Goal: Task Accomplishment & Management: Complete application form

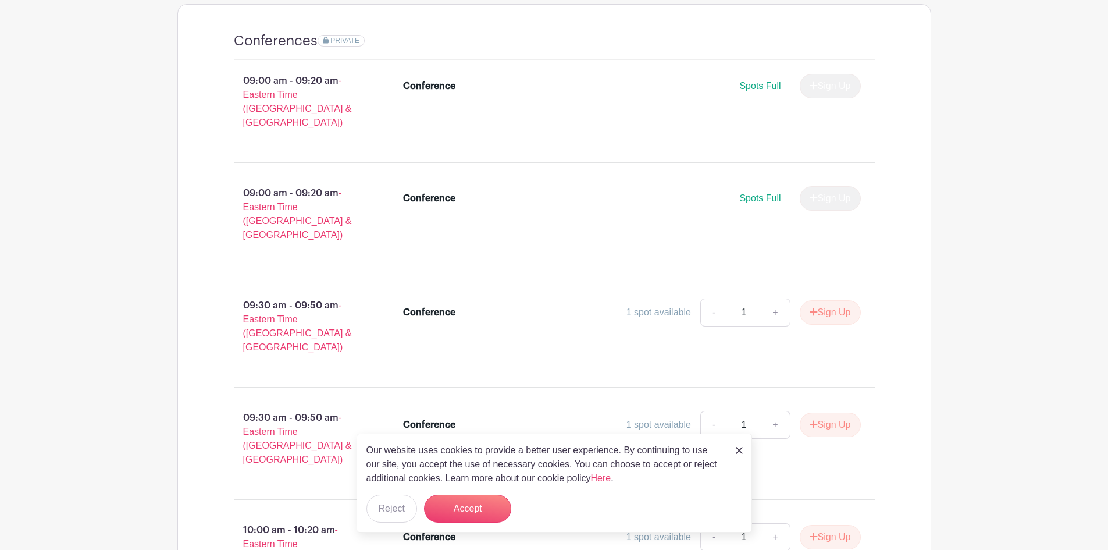
scroll to position [814, 0]
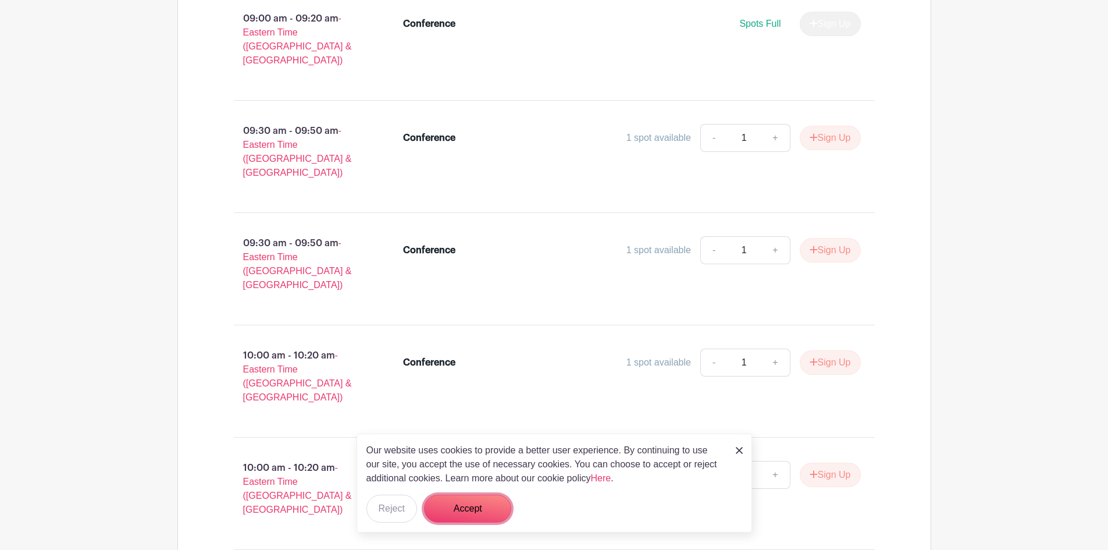
drag, startPoint x: 486, startPoint y: 501, endPoint x: 511, endPoint y: 496, distance: 25.7
click at [486, 501] on button "Accept" at bounding box center [467, 508] width 87 height 28
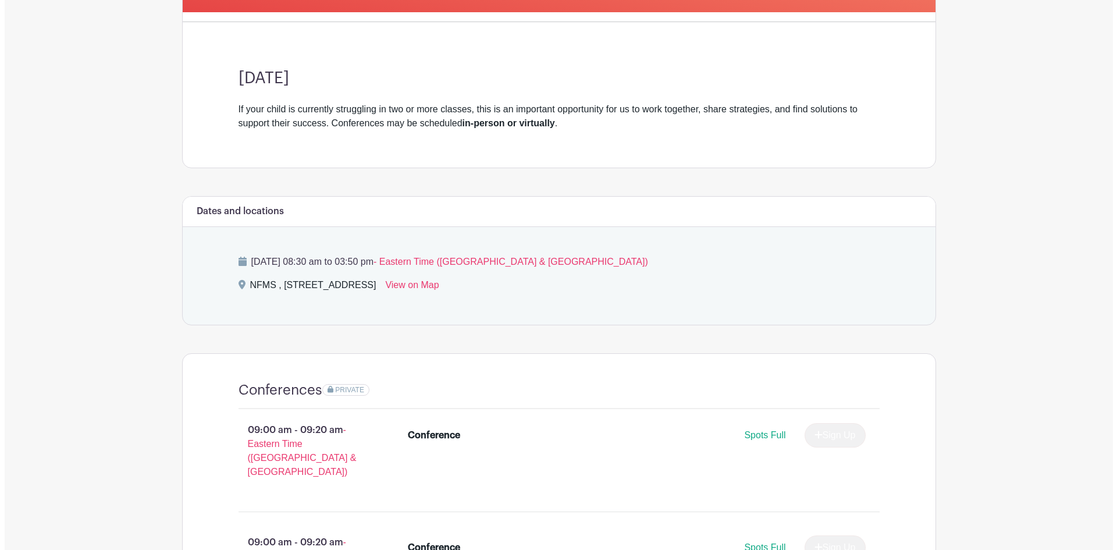
scroll to position [0, 0]
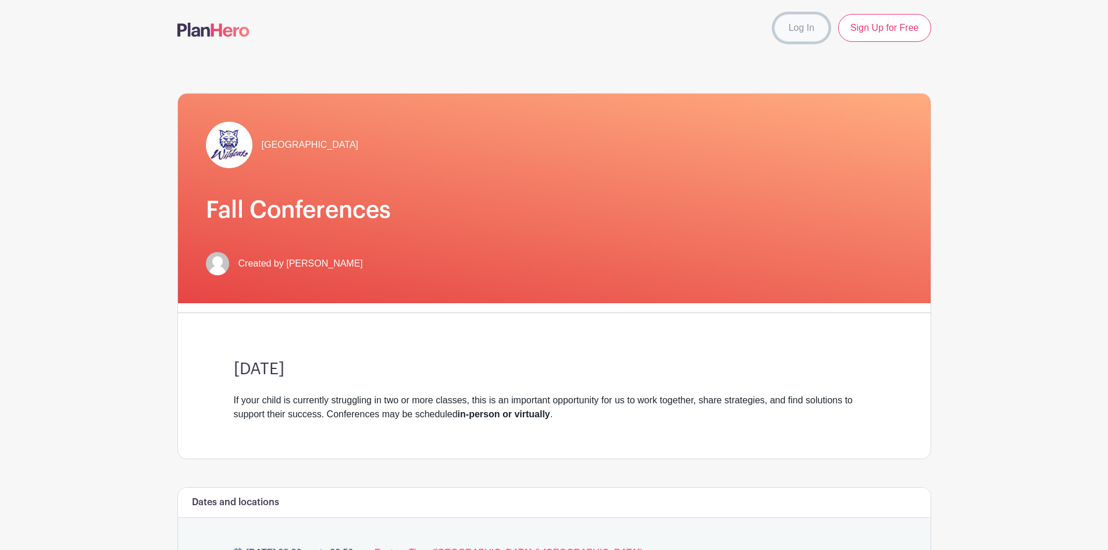
click at [817, 33] on link "Log In" at bounding box center [801, 28] width 55 height 28
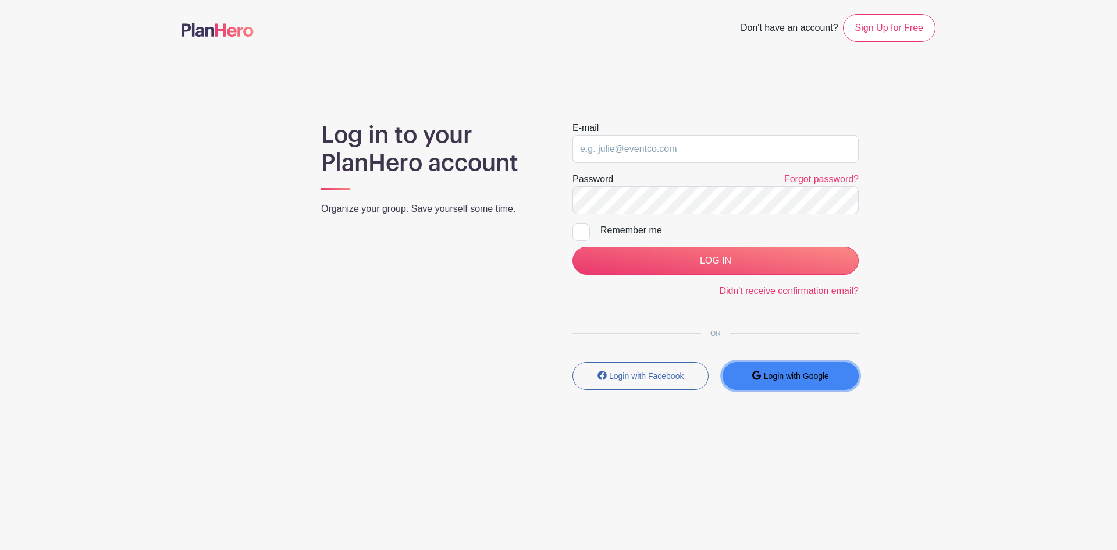
click at [815, 369] on button "Login with Google" at bounding box center [790, 376] width 136 height 28
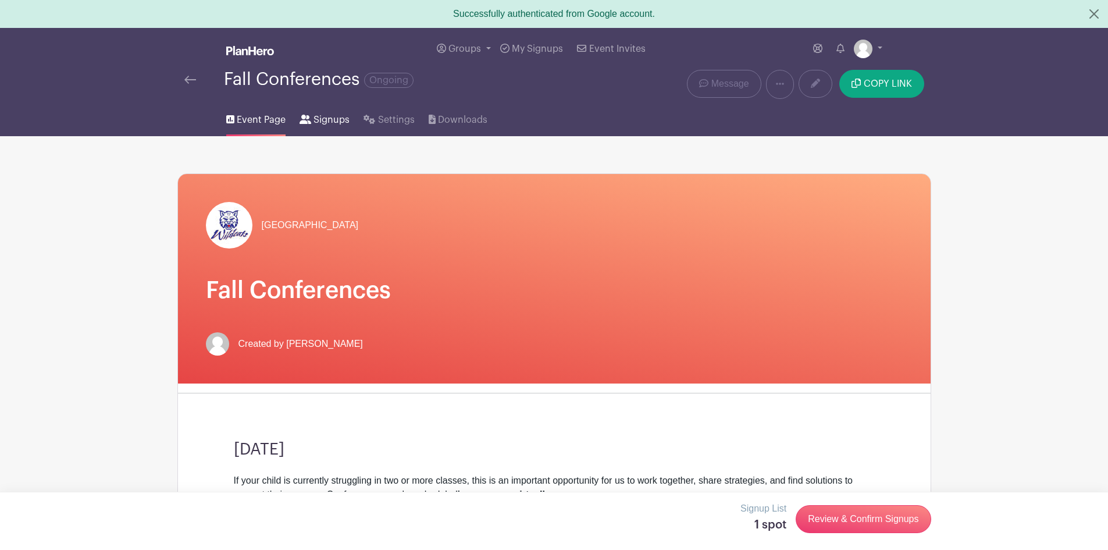
click at [333, 116] on span "Signups" at bounding box center [331, 120] width 36 height 14
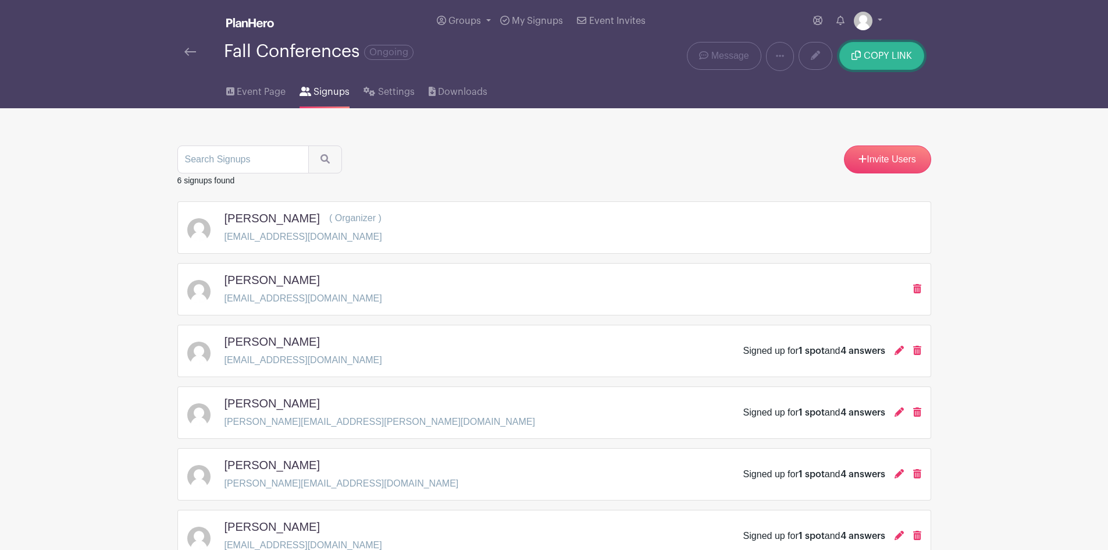
click at [860, 56] on icon "submit" at bounding box center [855, 55] width 9 height 9
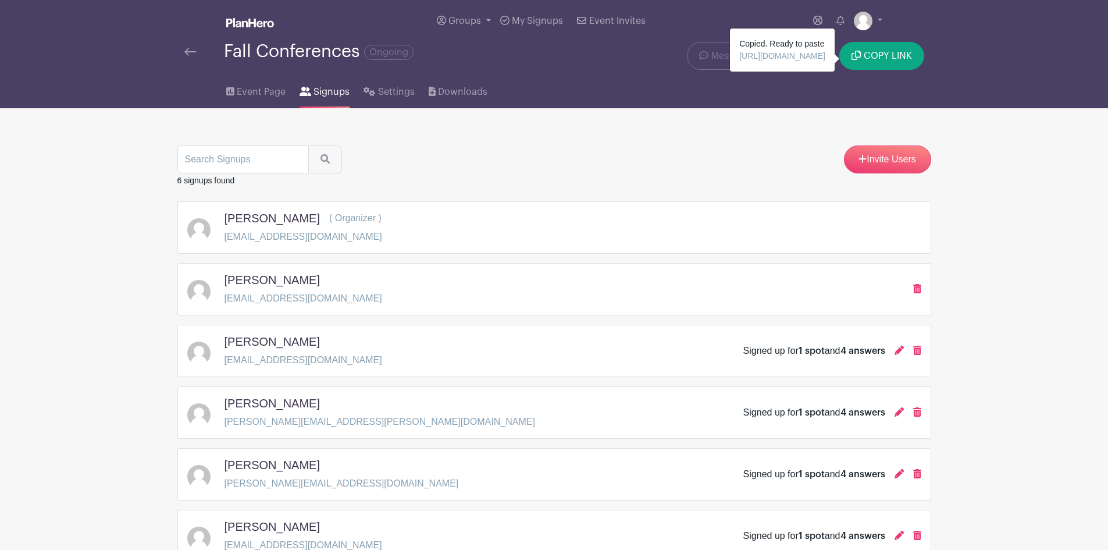
click at [983, 117] on main "Groups All Groups Shannon's Events My Signups Event Invites My account Logout F…" at bounding box center [554, 317] width 1108 height 635
click at [466, 91] on span "Downloads" at bounding box center [462, 92] width 49 height 14
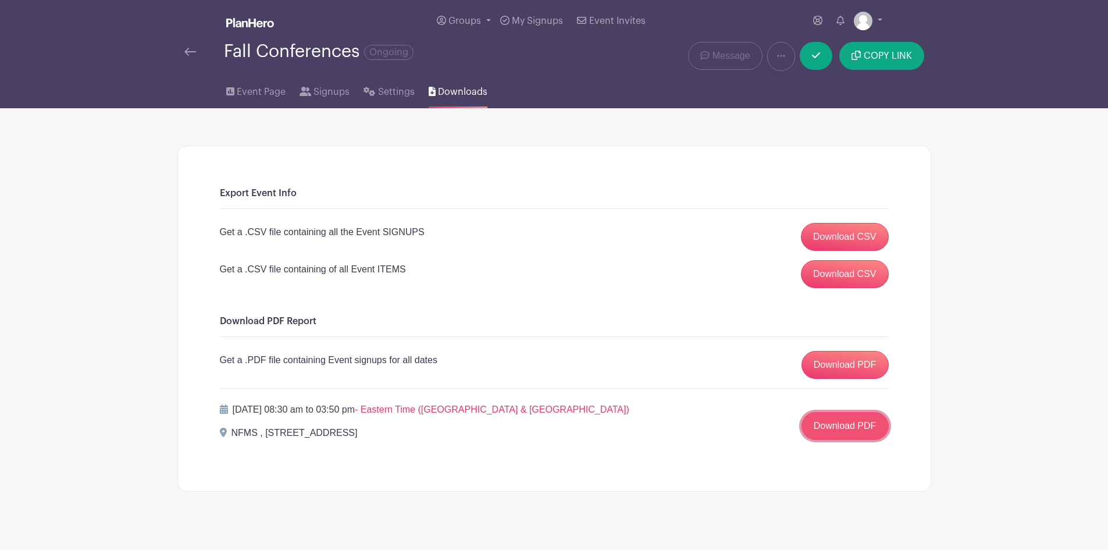
click at [871, 431] on link "Download PDF" at bounding box center [844, 426] width 87 height 28
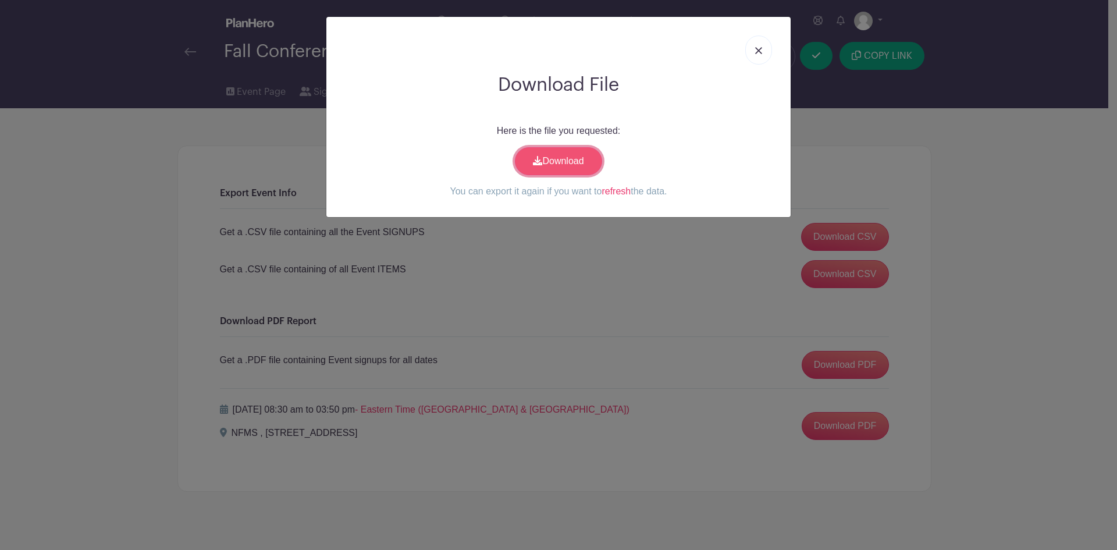
click at [528, 161] on link "Download" at bounding box center [558, 161] width 87 height 28
drag, startPoint x: 754, startPoint y: 51, endPoint x: 734, endPoint y: 34, distance: 26.4
click at [754, 51] on link at bounding box center [758, 49] width 27 height 29
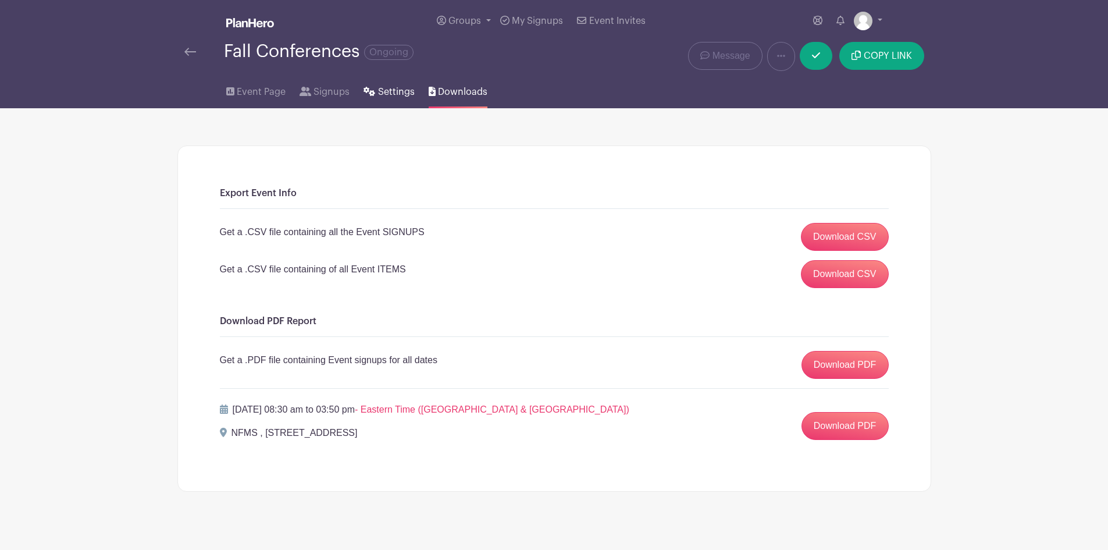
click at [407, 84] on link "Settings" at bounding box center [389, 89] width 51 height 37
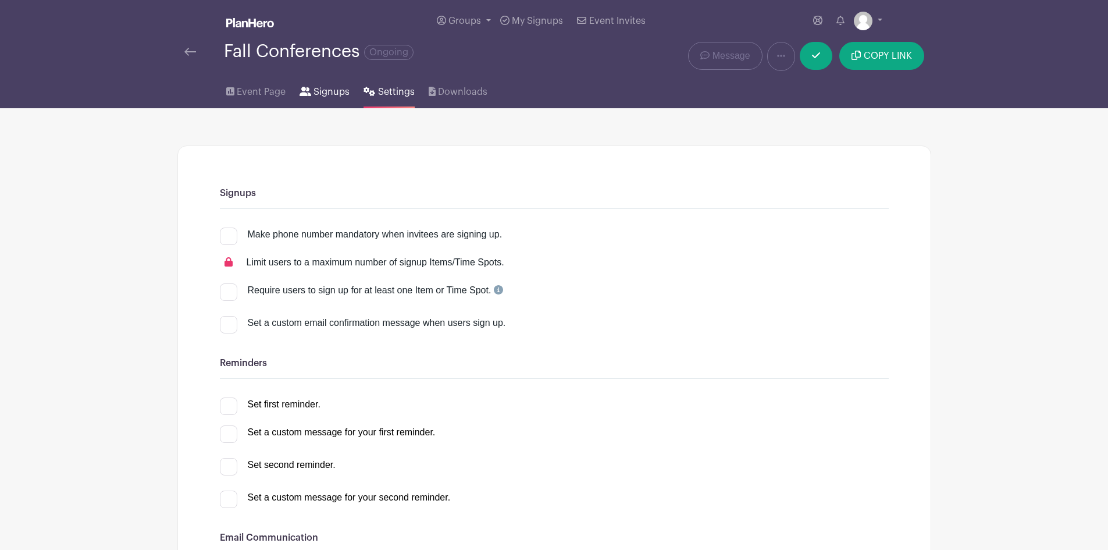
click at [315, 90] on span "Signups" at bounding box center [331, 92] width 36 height 14
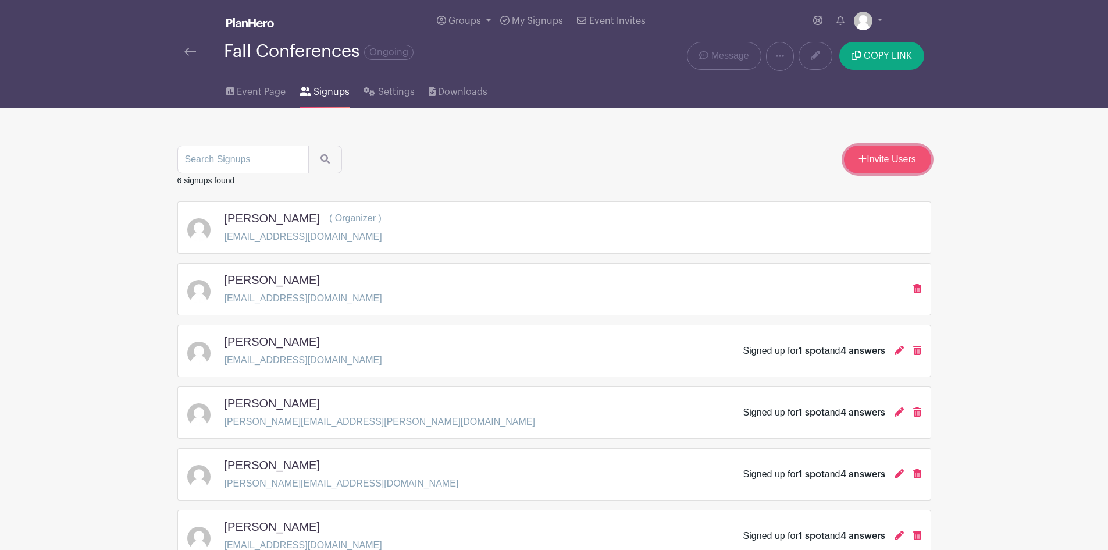
click at [907, 161] on link "Invite Users" at bounding box center [887, 159] width 87 height 28
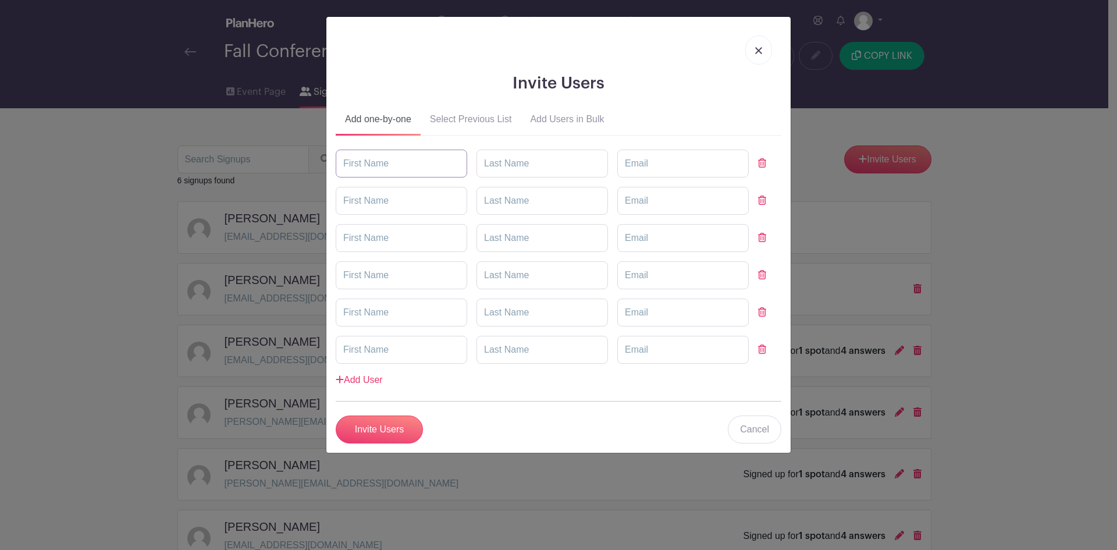
click at [408, 161] on input "text" at bounding box center [401, 163] width 131 height 28
click at [537, 113] on button "Add Users in Bulk" at bounding box center [567, 122] width 92 height 28
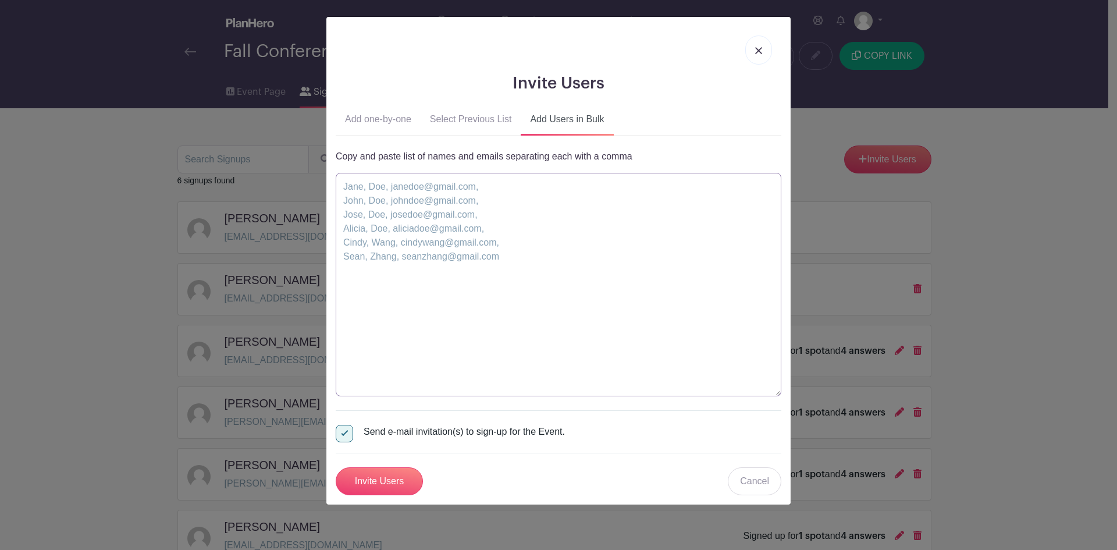
click at [357, 191] on textarea at bounding box center [559, 284] width 446 height 223
paste textarea ""Hilton, Alex" <AHilton@forsyth.k12.ga.us>; "Gibson, Brandy" <BGibson@forsyth.k…"
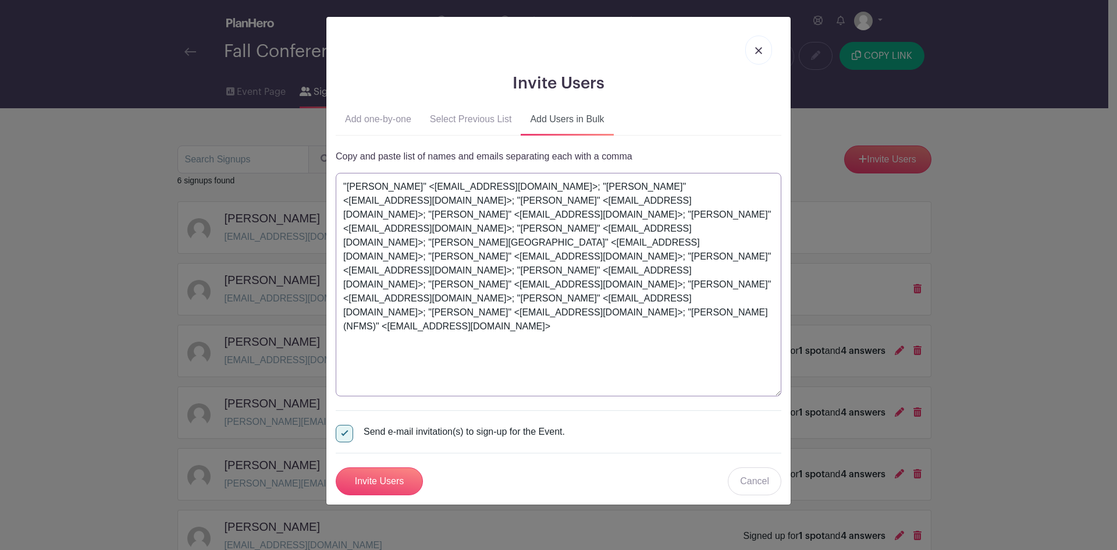
drag, startPoint x: 725, startPoint y: 186, endPoint x: 526, endPoint y: 193, distance: 199.6
click at [526, 193] on textarea ""Hilton, Alex" <AHilton@forsyth.k12.ga.us>; "Gibson, Brandy" <BGibson@forsyth.k…" at bounding box center [559, 284] width 446 height 223
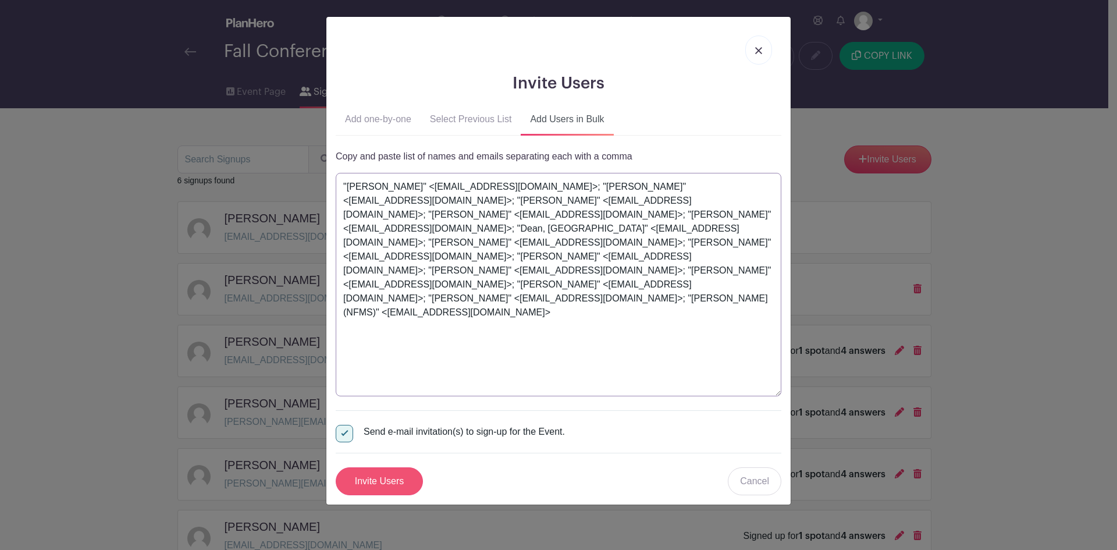
type textarea ""Hilton, Alex" <AHilton@forsyth.k12.ga.us>; "Crane, Anamaria" <f39625@forsyth.k…"
click at [366, 483] on input "Invite Users" at bounding box center [379, 481] width 87 height 28
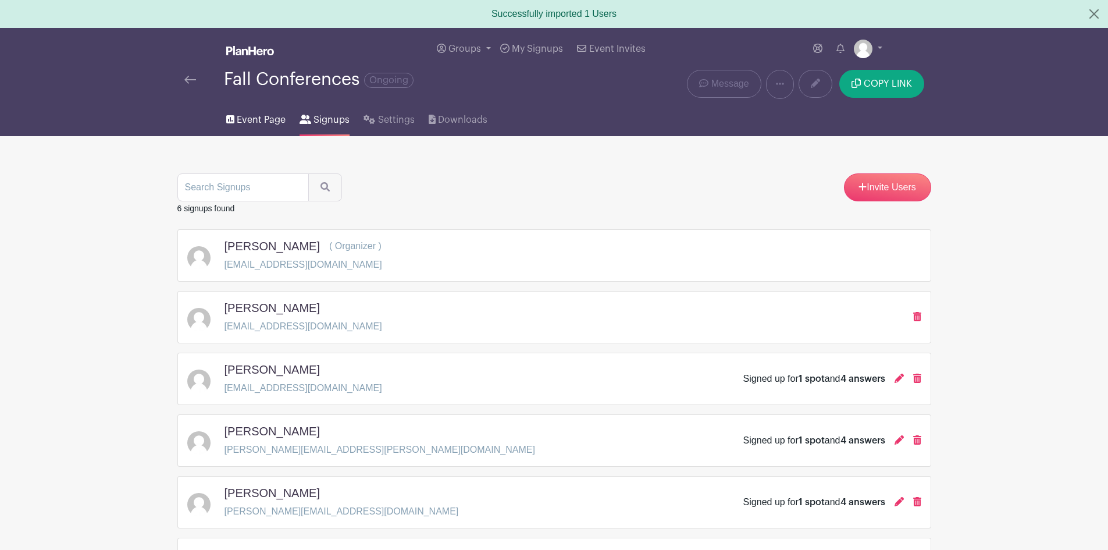
click at [253, 119] on span "Event Page" at bounding box center [261, 120] width 49 height 14
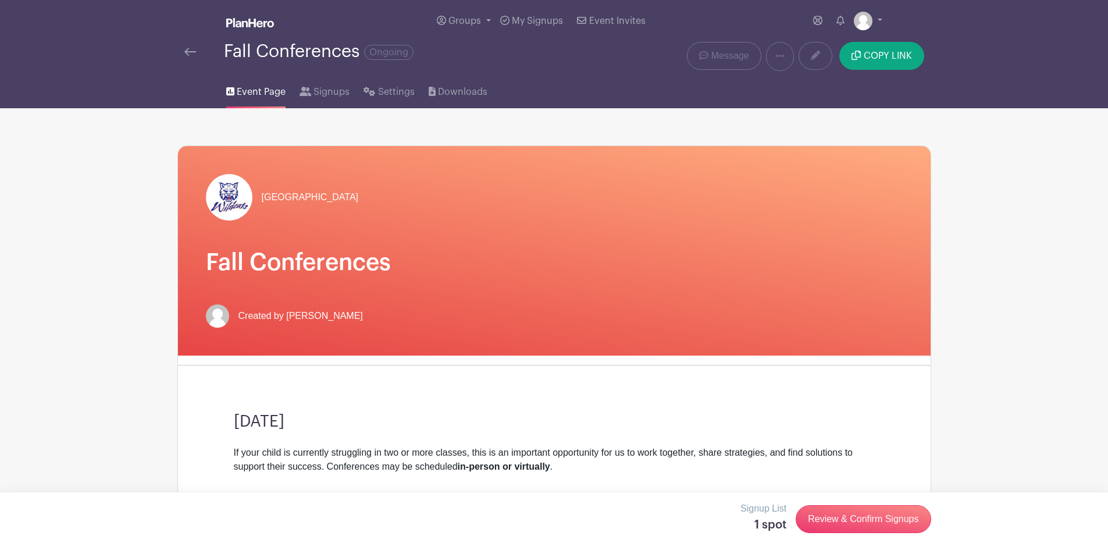
click at [920, 523] on link "Review & Confirm Signups" at bounding box center [863, 519] width 135 height 28
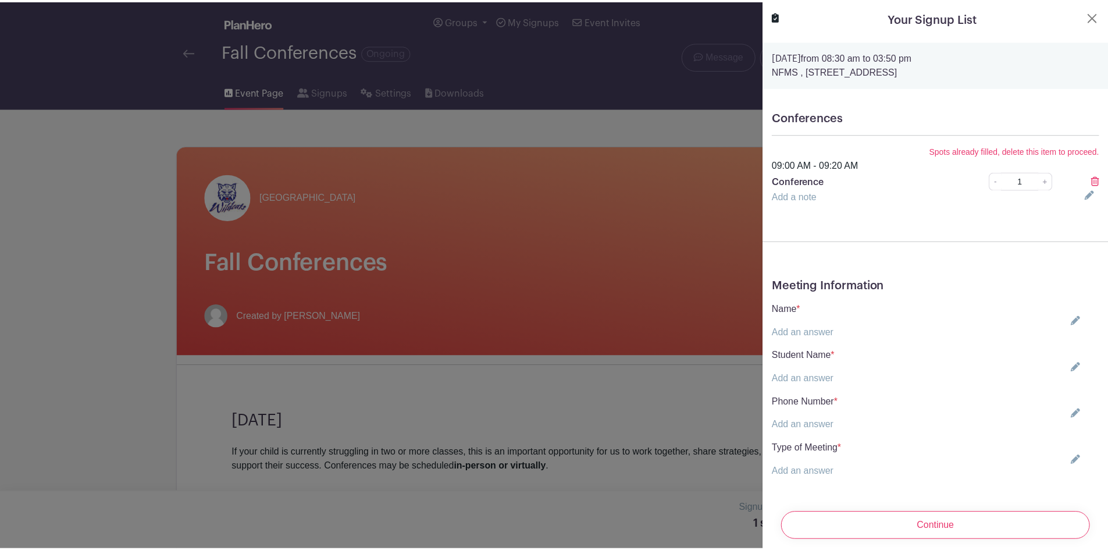
scroll to position [22, 0]
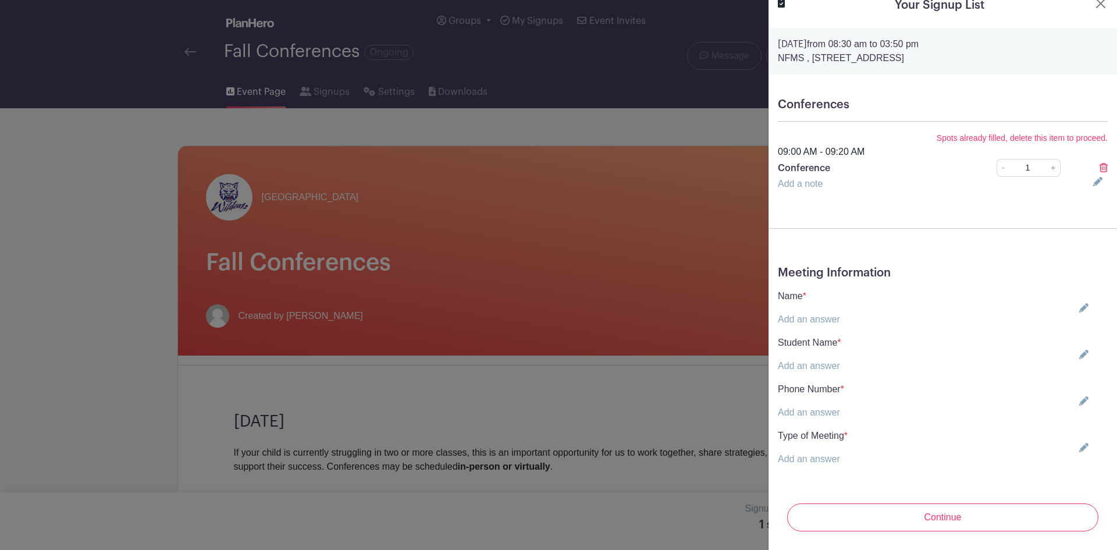
click at [1099, 163] on icon at bounding box center [1103, 167] width 8 height 9
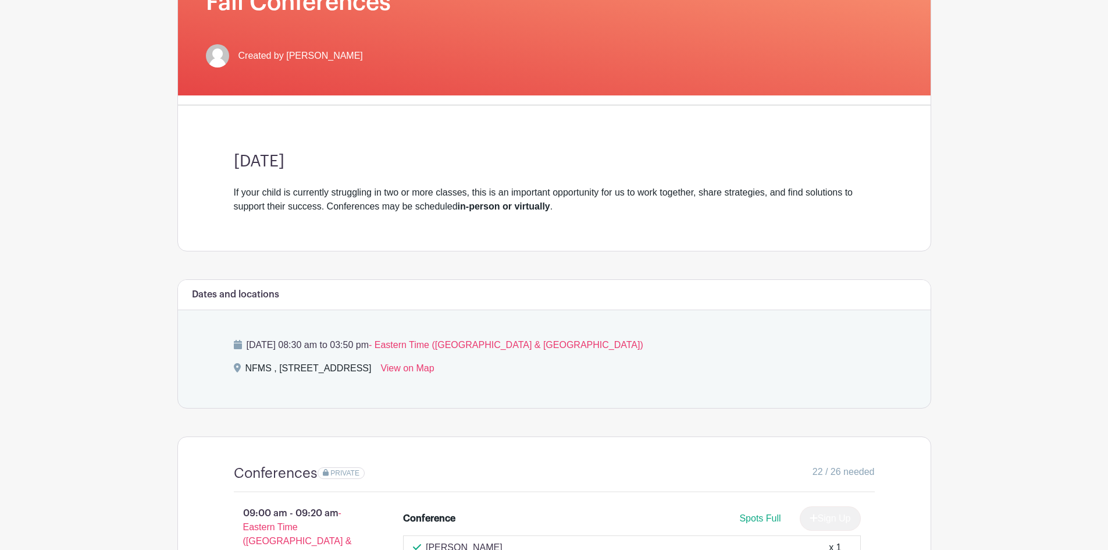
scroll to position [0, 0]
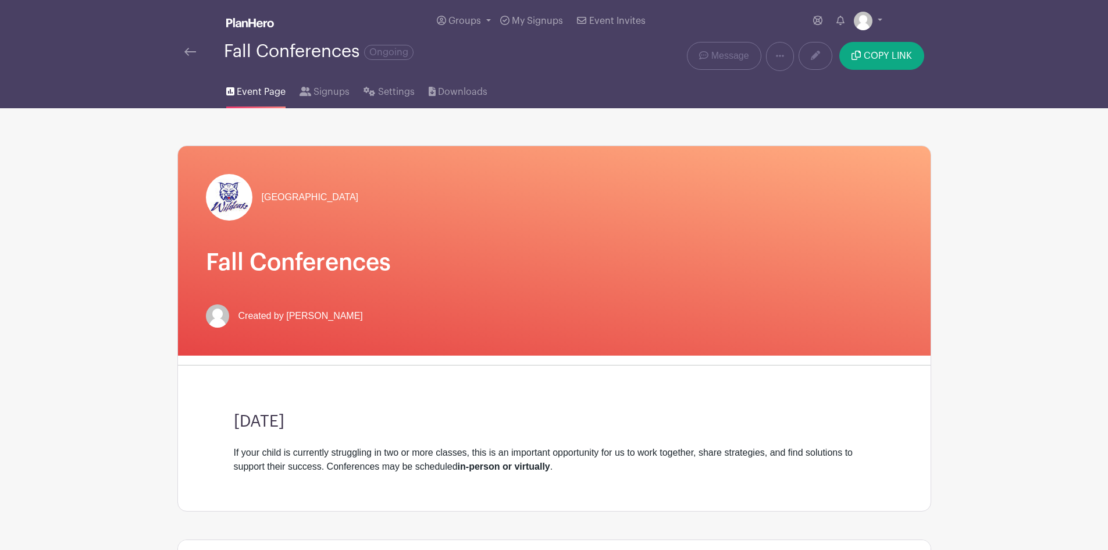
click at [188, 52] on img at bounding box center [190, 52] width 12 height 8
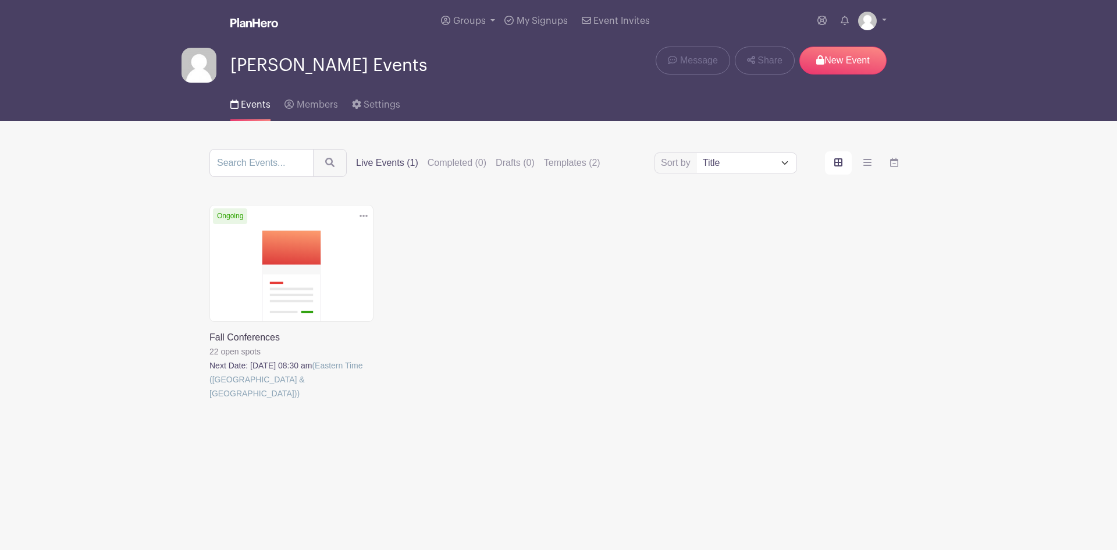
click at [209, 400] on link at bounding box center [209, 400] width 0 height 0
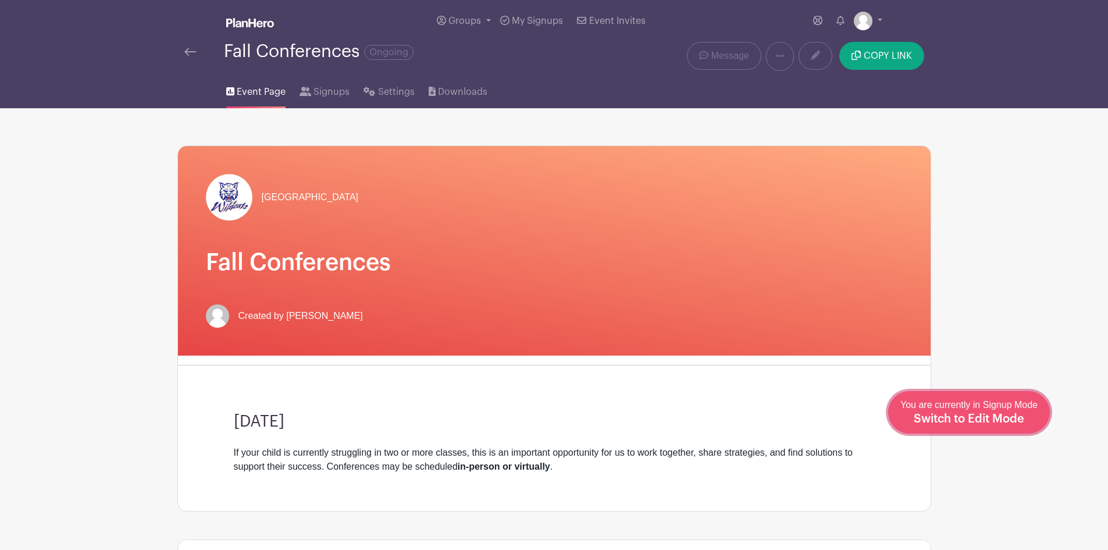
click at [995, 429] on link "Edit Event You are currently in Signup Mode Switch to Edit Mode" at bounding box center [969, 412] width 162 height 42
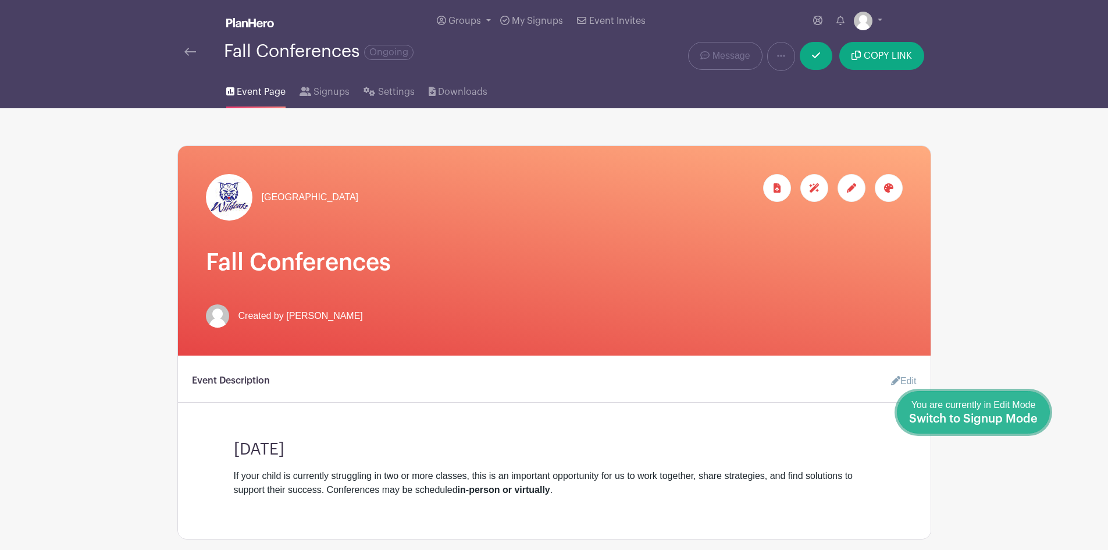
click at [1031, 420] on span "Switch to Signup Mode" at bounding box center [973, 419] width 129 height 12
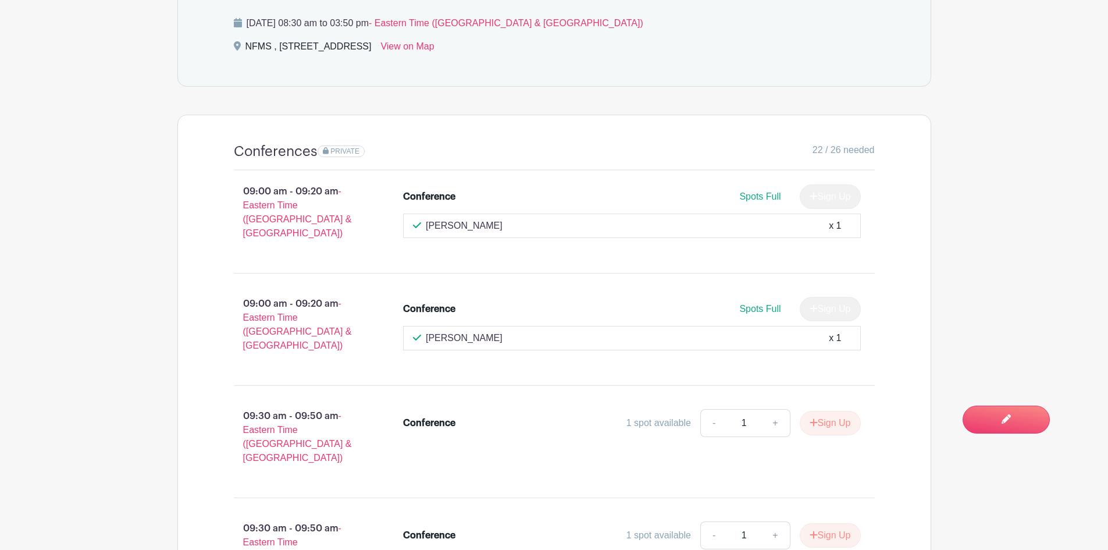
scroll to position [523, 0]
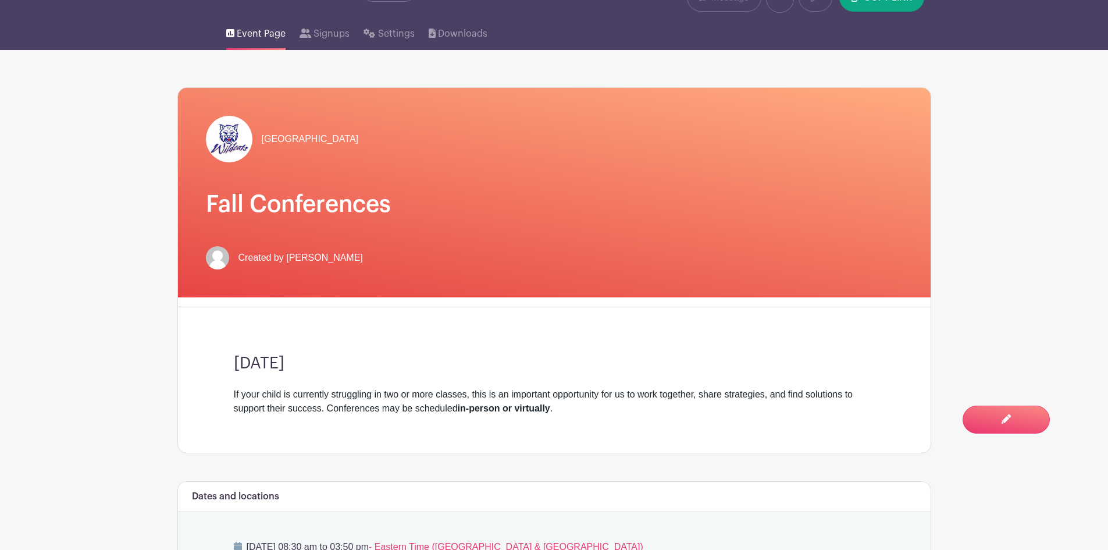
scroll to position [0, 0]
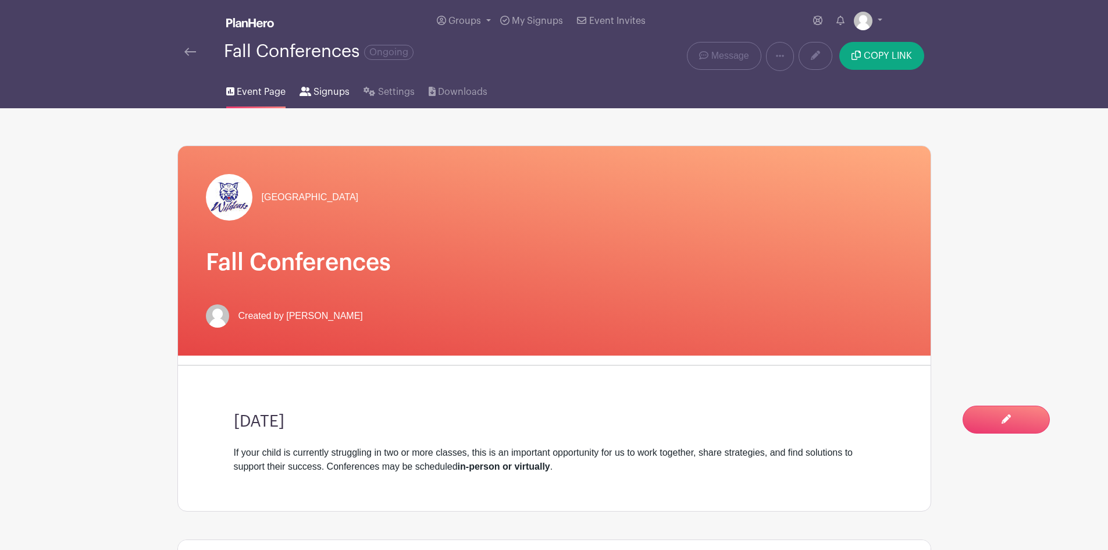
click at [327, 91] on span "Signups" at bounding box center [331, 92] width 36 height 14
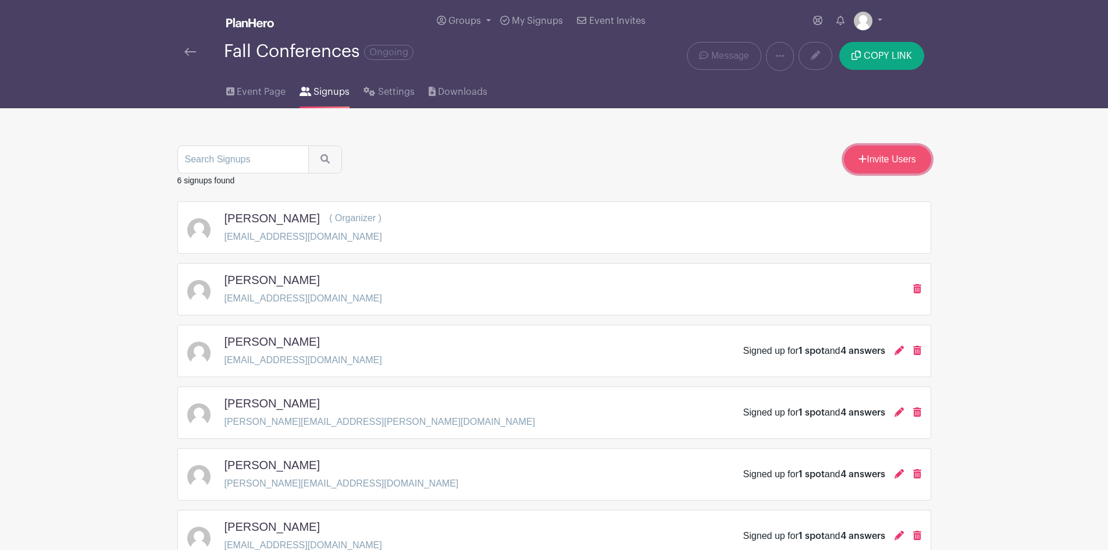
click at [862, 167] on link "Invite Users" at bounding box center [887, 159] width 87 height 28
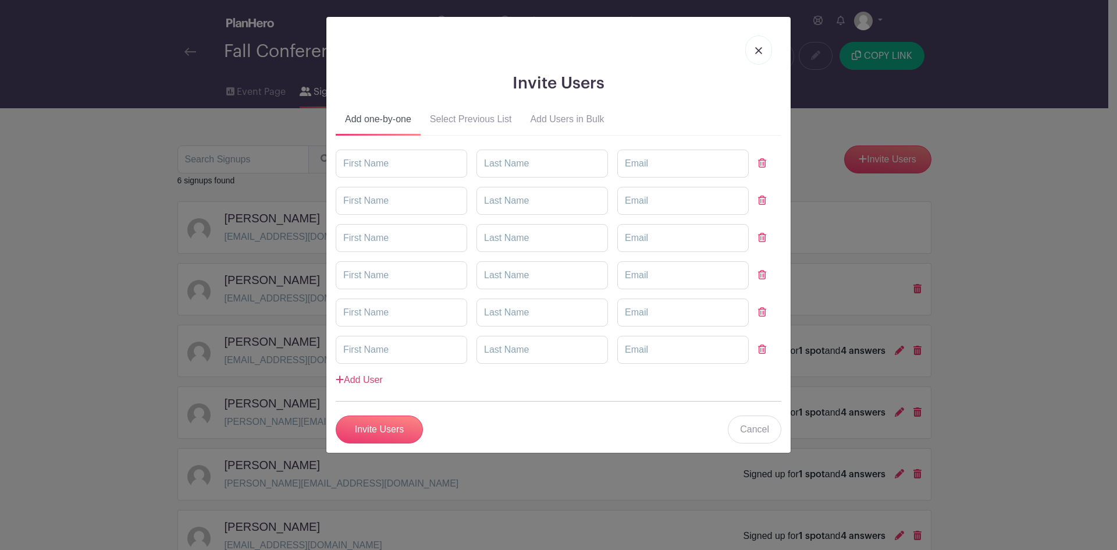
click at [578, 116] on button "Add Users in Bulk" at bounding box center [567, 122] width 92 height 28
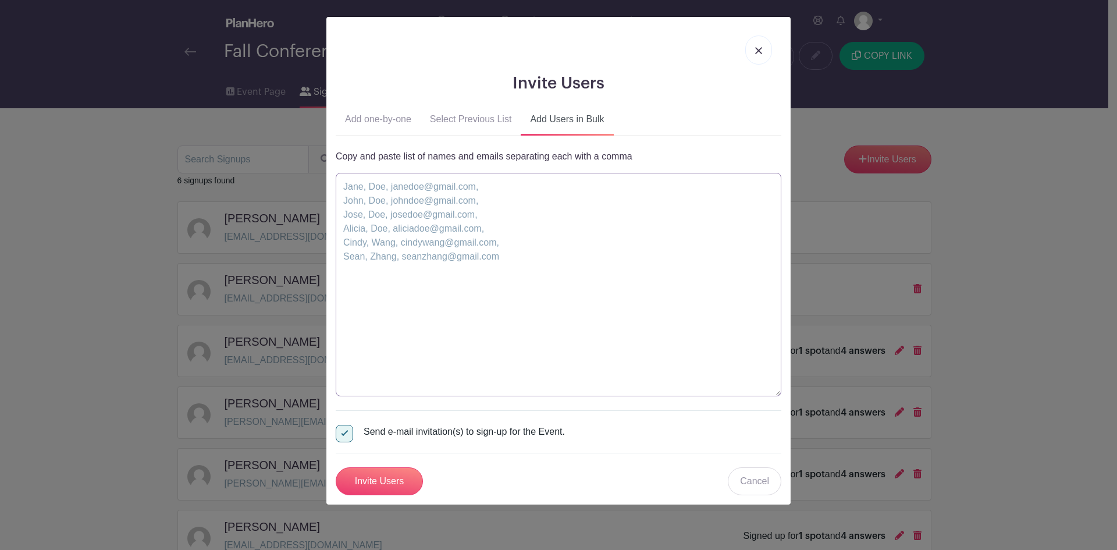
paste textarea ""Hilton, Alex" <AHilton@forsyth.k12.ga.us>; "Gibson, Brandy" <BGibson@forsyth.k…"
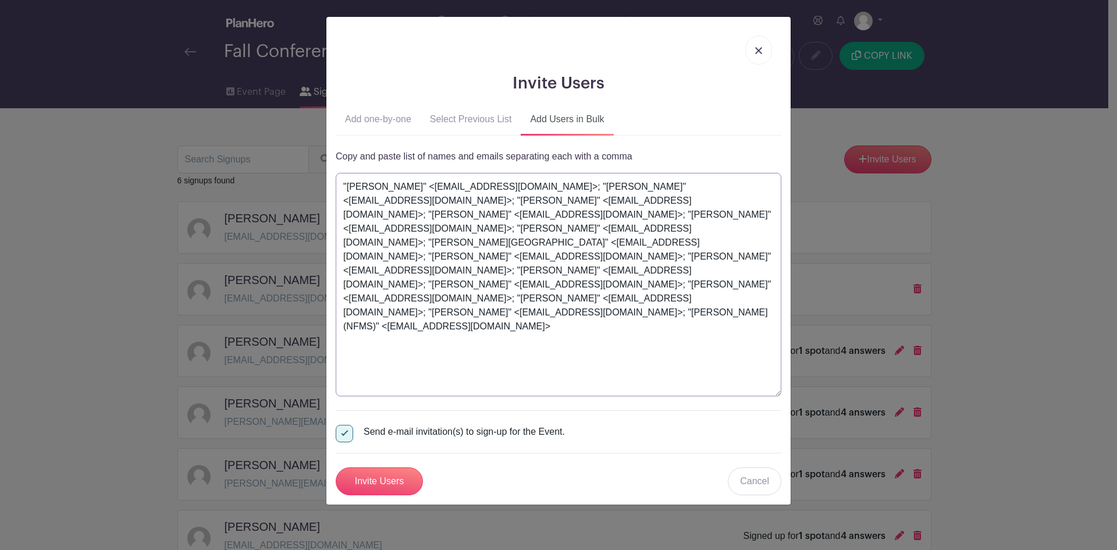
type textarea ""Hilton, Alex" <AHilton@forsyth.k12.ga.us>; "Gibson, Brandy" <BGibson@forsyth.k…"
click at [478, 124] on button "Select Previous List" at bounding box center [470, 122] width 101 height 28
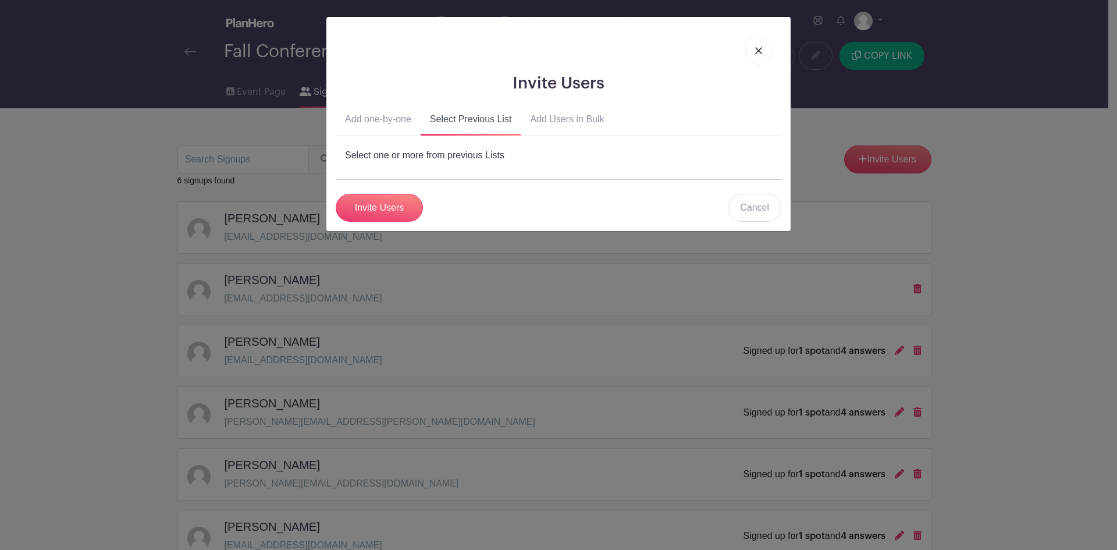
click at [366, 118] on button "Add one-by-one" at bounding box center [378, 122] width 85 height 28
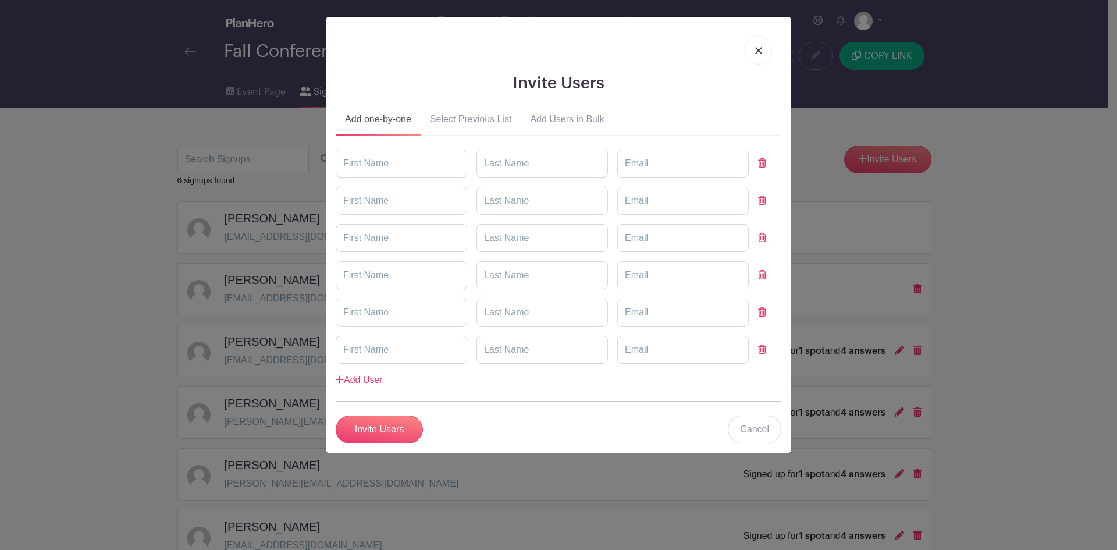
click at [562, 115] on button "Add Users in Bulk" at bounding box center [567, 122] width 92 height 28
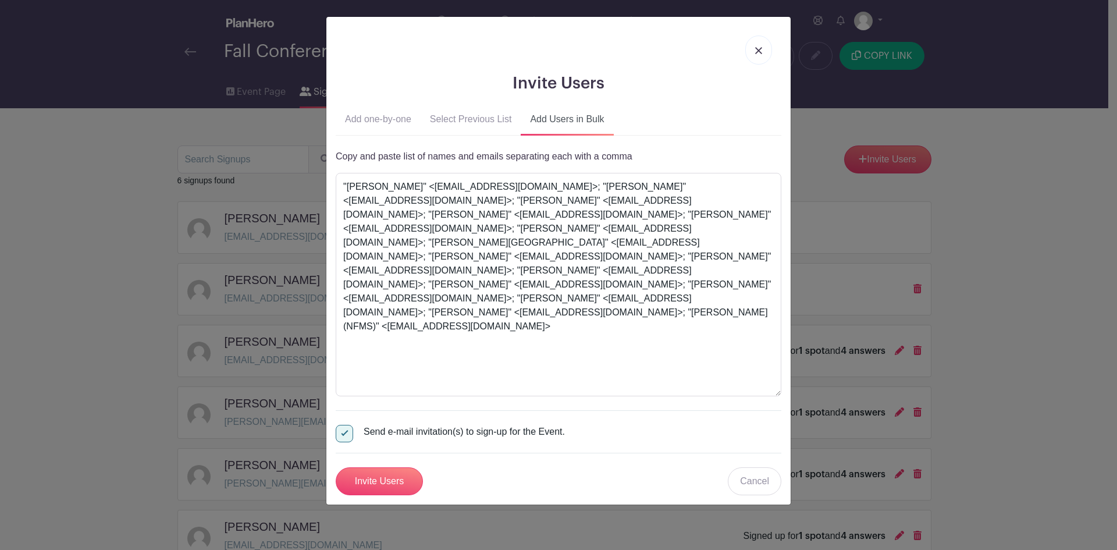
click at [761, 49] on img at bounding box center [758, 50] width 7 height 7
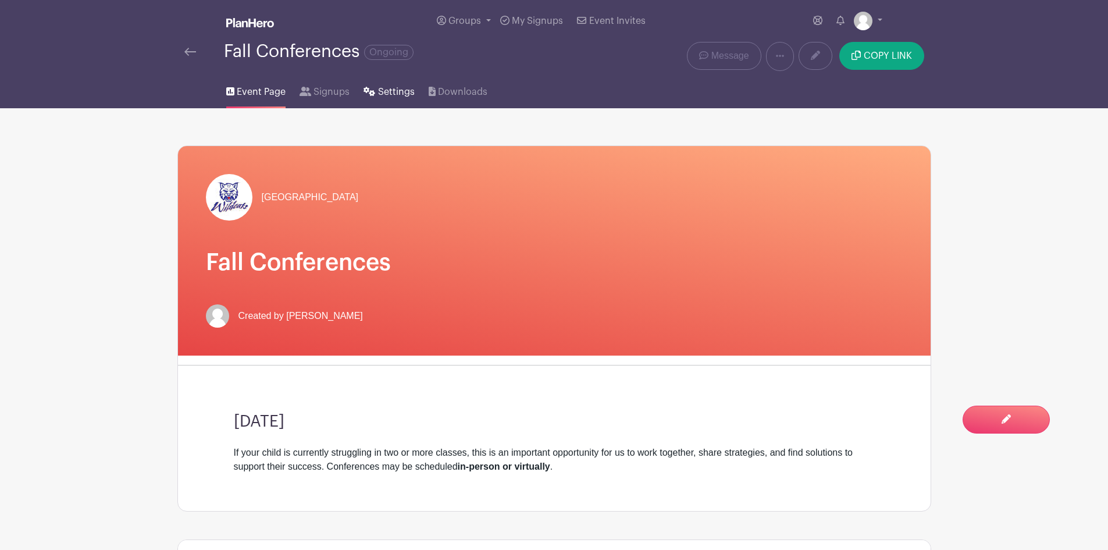
click at [390, 90] on span "Settings" at bounding box center [396, 92] width 37 height 14
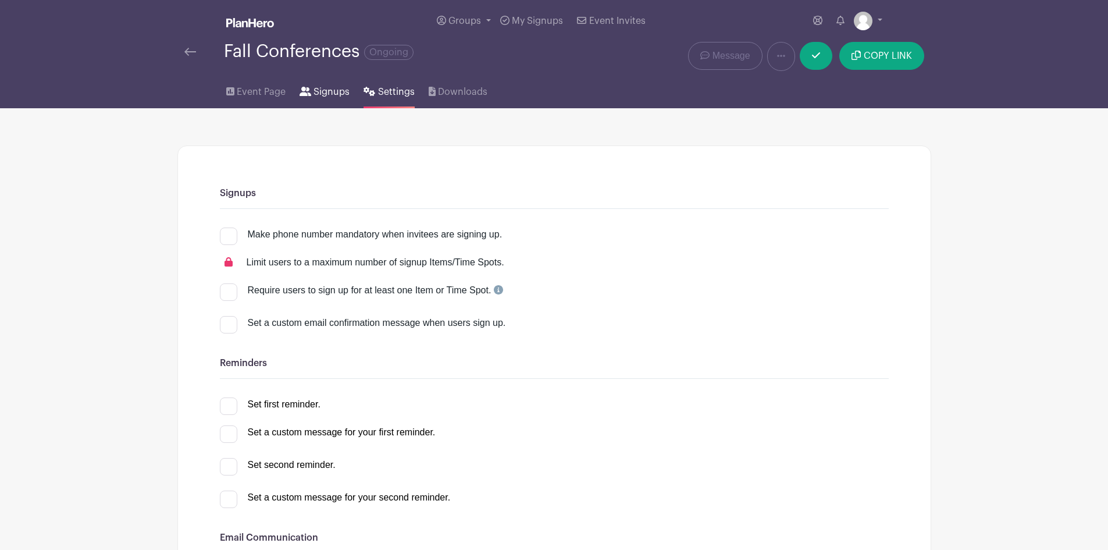
click at [338, 92] on span "Signups" at bounding box center [331, 92] width 36 height 14
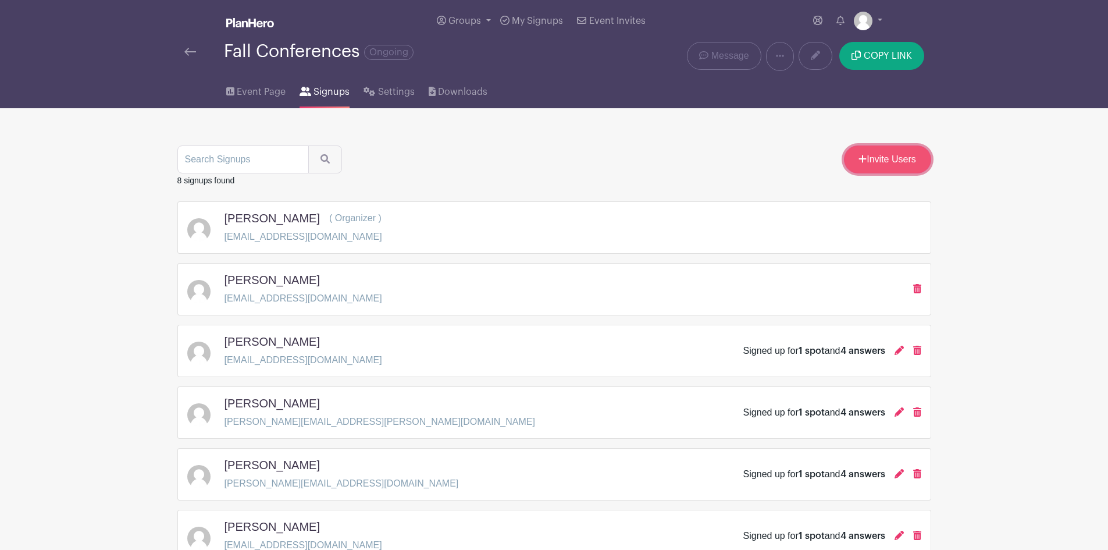
click at [883, 159] on link "Invite Users" at bounding box center [887, 159] width 87 height 28
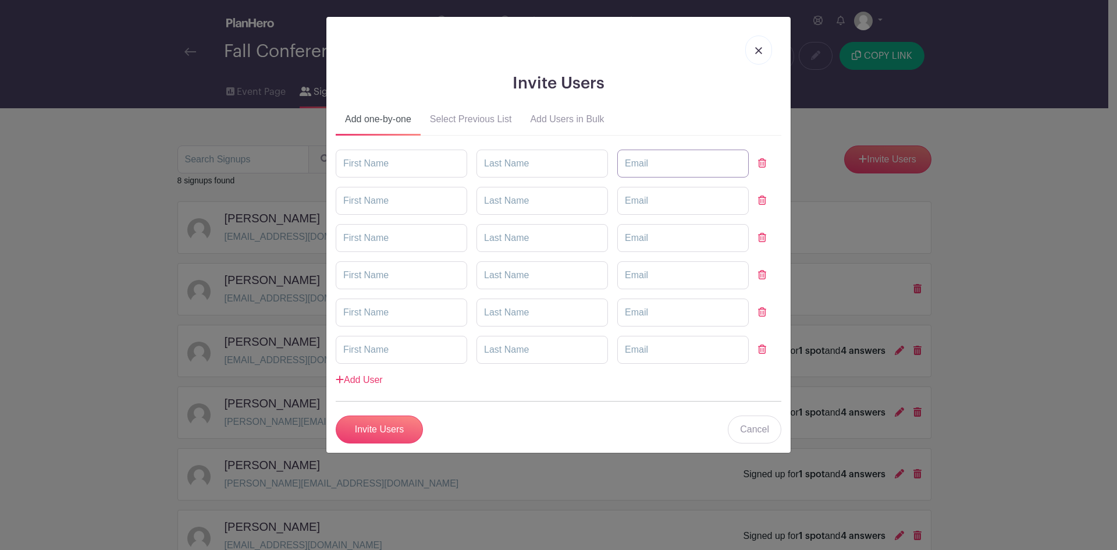
click at [667, 154] on input "email" at bounding box center [682, 163] width 131 height 28
paste input "AHilton@forsyth.k12.ga.us"
type input "AHilton@forsyth.k12.ga.us"
click at [402, 167] on input "text" at bounding box center [401, 163] width 131 height 28
type input "Alex"
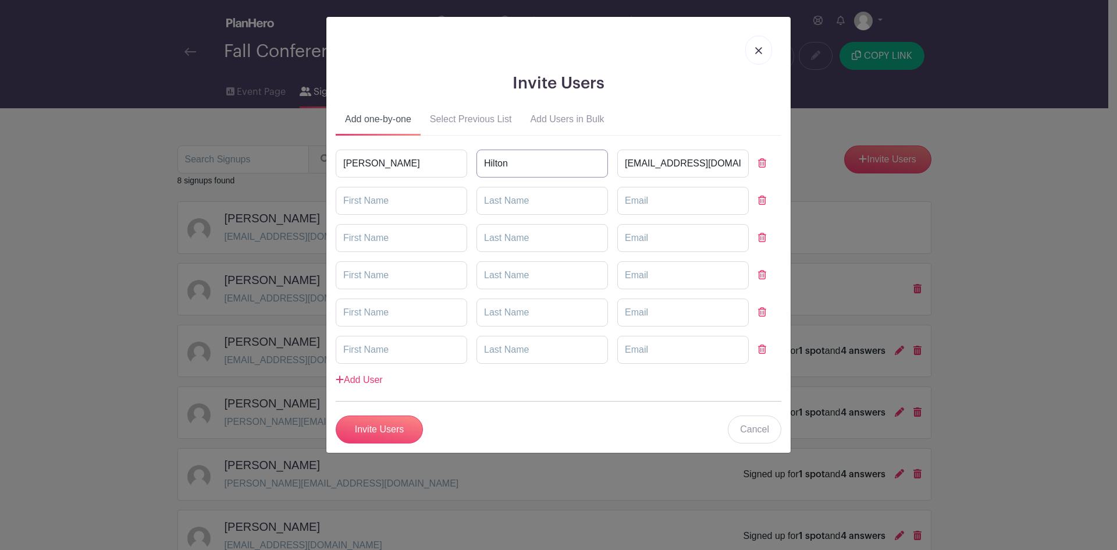
type input "Hilton"
click at [656, 194] on input "email" at bounding box center [682, 201] width 131 height 28
paste input "f39625@forsyth.k12.ga.us"
type input "f39625@forsyth.k12.ga.us"
click at [402, 198] on input "text" at bounding box center [401, 201] width 131 height 28
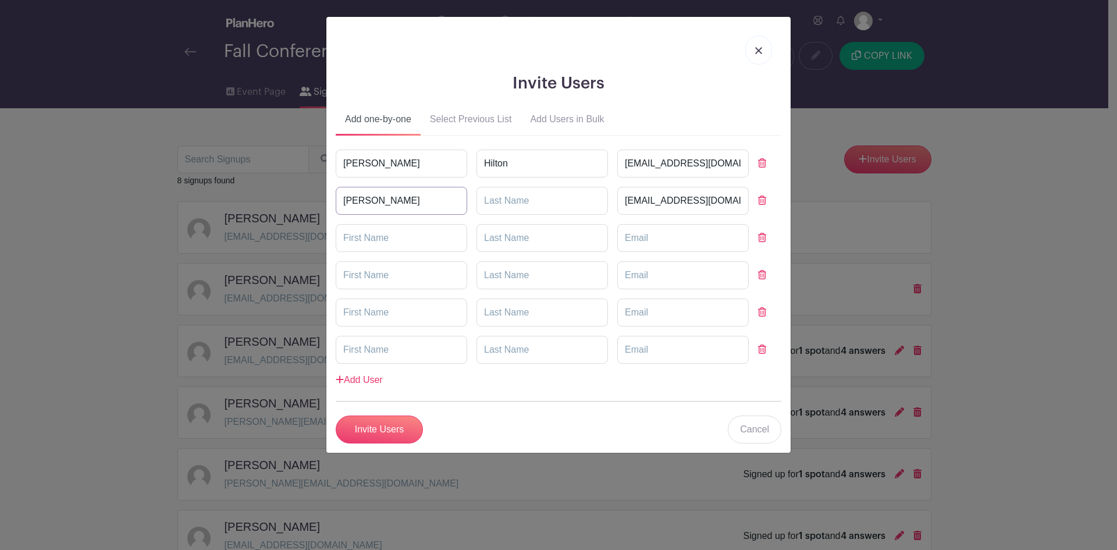
type input "Ana Maria"
type input "Crane"
click at [646, 237] on input "email" at bounding box center [682, 238] width 131 height 28
paste input "mzimmerman@forsyth.k12.ga.us"
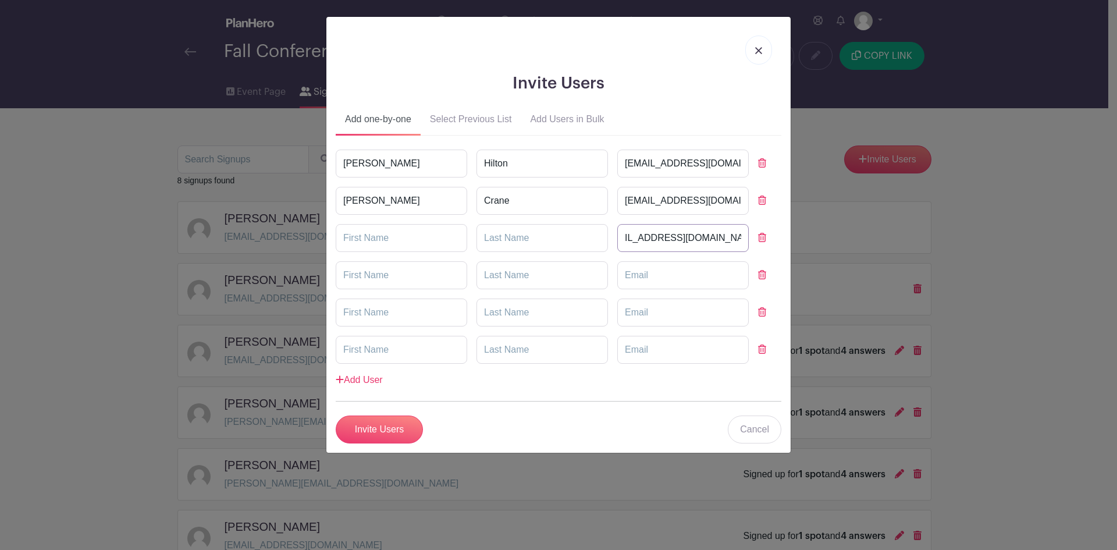
type input "mzimmerman@forsyth.k12.ga.us"
click at [362, 202] on input "Ana Maria" at bounding box center [401, 201] width 131 height 28
click at [367, 201] on input "Ana Maria" at bounding box center [401, 201] width 131 height 28
type input "Anamaria"
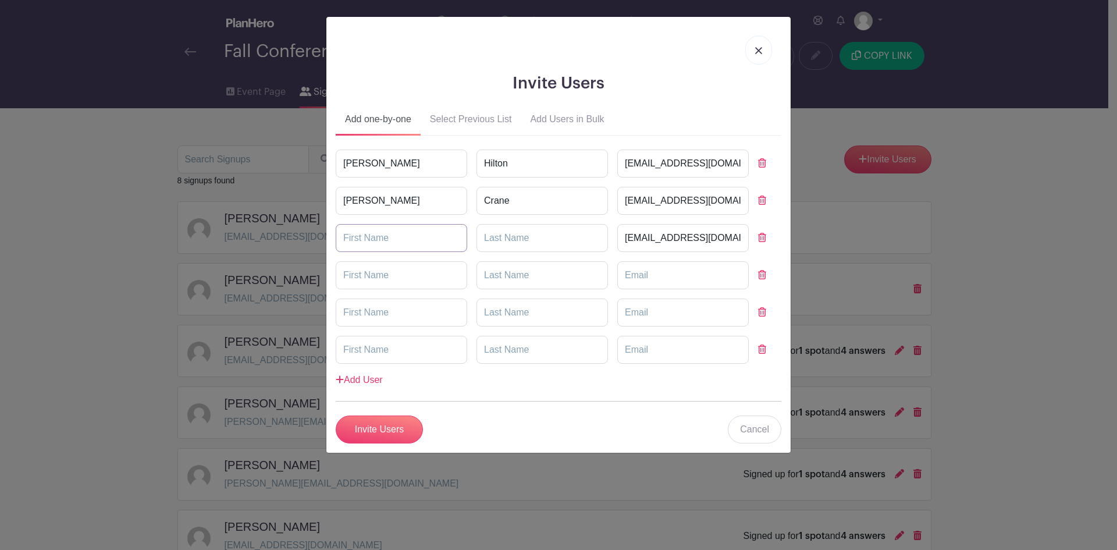
click at [380, 244] on input "text" at bounding box center [401, 238] width 131 height 28
type input "Melody"
type input "Zimmerman"
click at [664, 279] on input "email" at bounding box center [682, 275] width 131 height 28
paste input "LoThomas@forsyth.k12.ga.us"
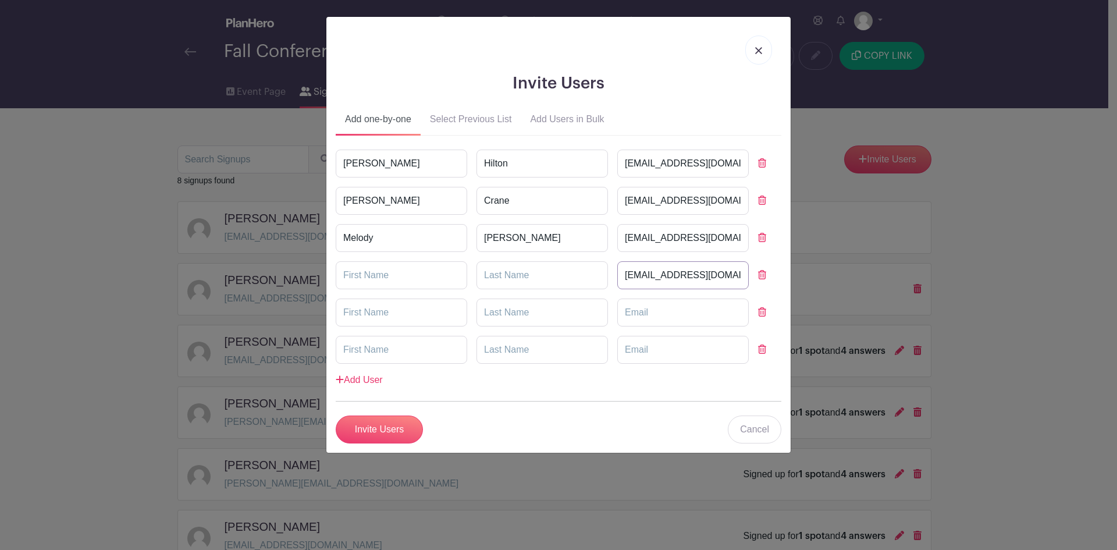
scroll to position [0, 10]
type input "LoThomas@forsyth.k12.ga.us"
click at [392, 272] on input "text" at bounding box center [401, 275] width 131 height 28
type input "Lori"
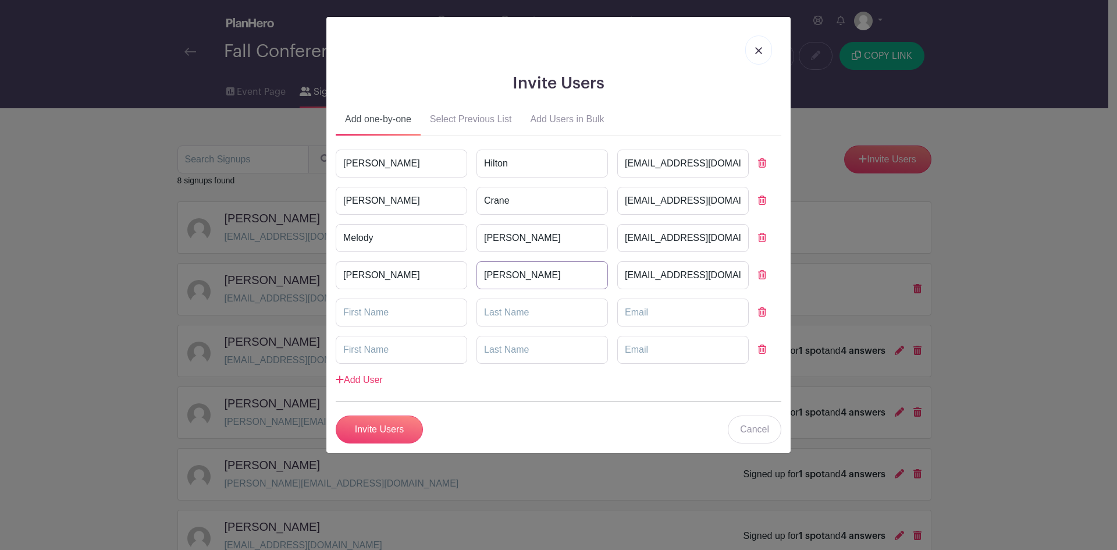
type input "Thomas"
click at [377, 303] on input "text" at bounding box center [401, 312] width 131 height 28
type input "David"
type input "Gonzalez"
click at [632, 312] on input "email" at bounding box center [682, 312] width 131 height 28
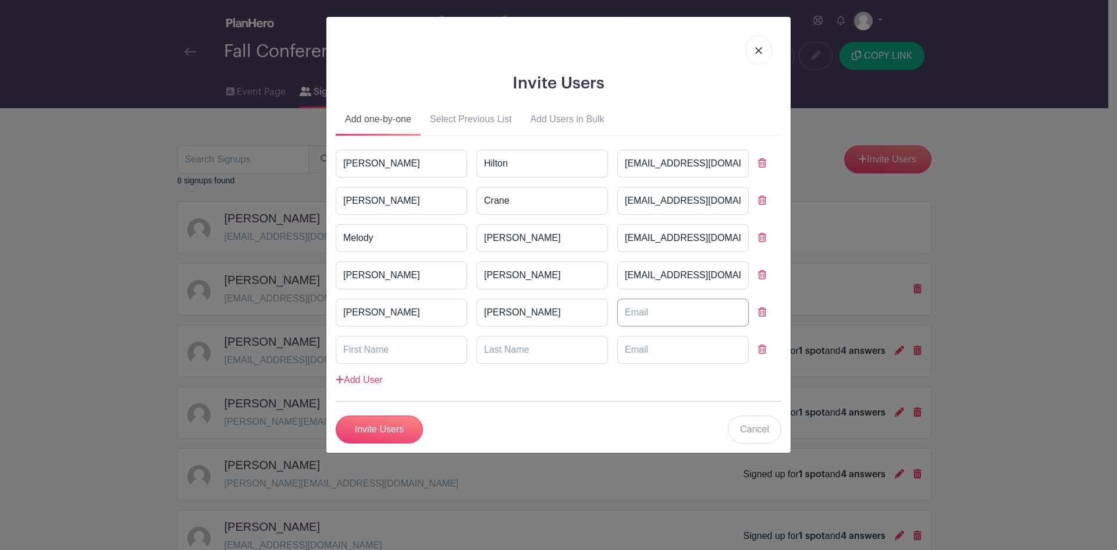
paste input "dgonzalez66@forsyth.k12.ga.us"
type input "dgonzalez66@forsyth.k12.ga.us"
click at [390, 358] on input "text" at bounding box center [401, 350] width 131 height 28
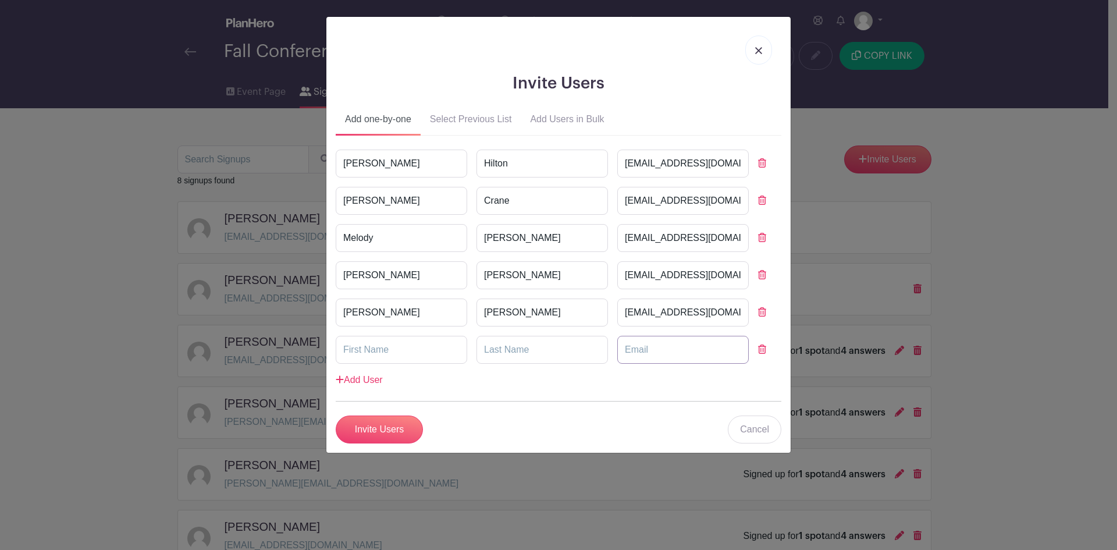
click at [642, 348] on input "email" at bounding box center [682, 350] width 131 height 28
paste input "f38032@forsyth.k12.ga.us"
type input "f38032@forsyth.k12.ga.us"
click at [385, 341] on input "text" at bounding box center [401, 350] width 131 height 28
type input "Jordan"
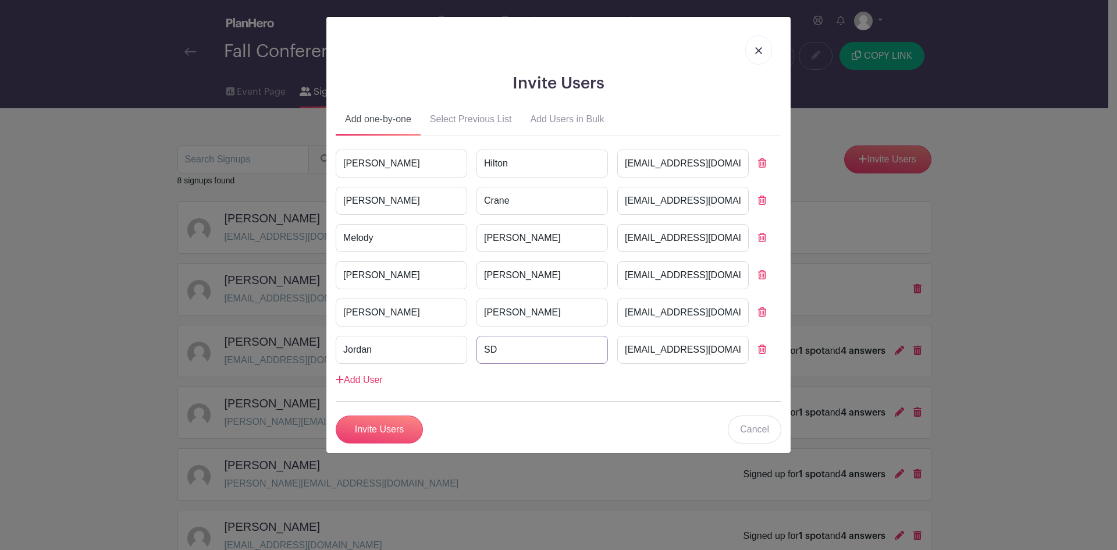
type input "S"
type input "Dean"
click at [364, 387] on form "Alex Hilton AHilton@forsyth.k12.ga.us Anamaria Crane f39625@forsyth.k12.ga.us M…" at bounding box center [559, 296] width 446 height 294
click at [369, 380] on link "Add User" at bounding box center [359, 380] width 47 height 10
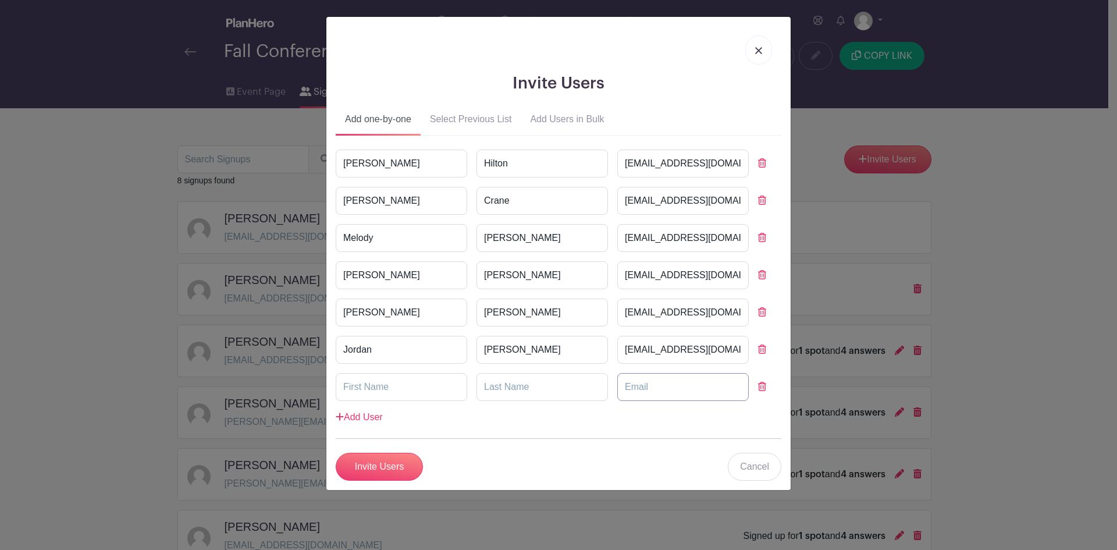
click at [653, 384] on input "email" at bounding box center [682, 387] width 131 height 28
paste input "f46086@forsyth.k12.ga.us"
type input "f46086@forsyth.k12.ga.us"
click at [420, 395] on input "text" at bounding box center [401, 387] width 131 height 28
type input "Sam"
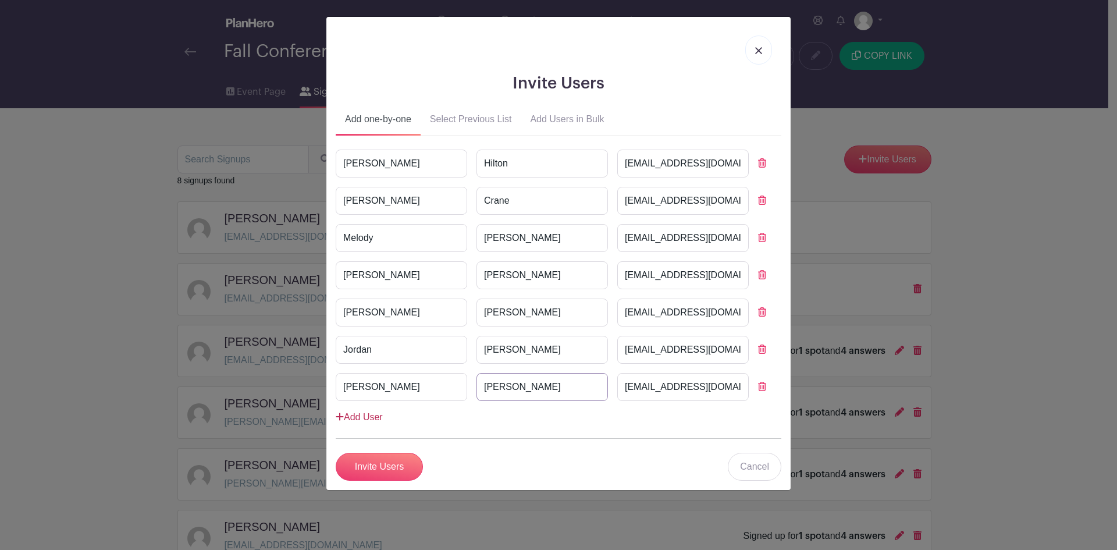
type input "Garner"
click at [369, 417] on link "Add User" at bounding box center [359, 417] width 47 height 10
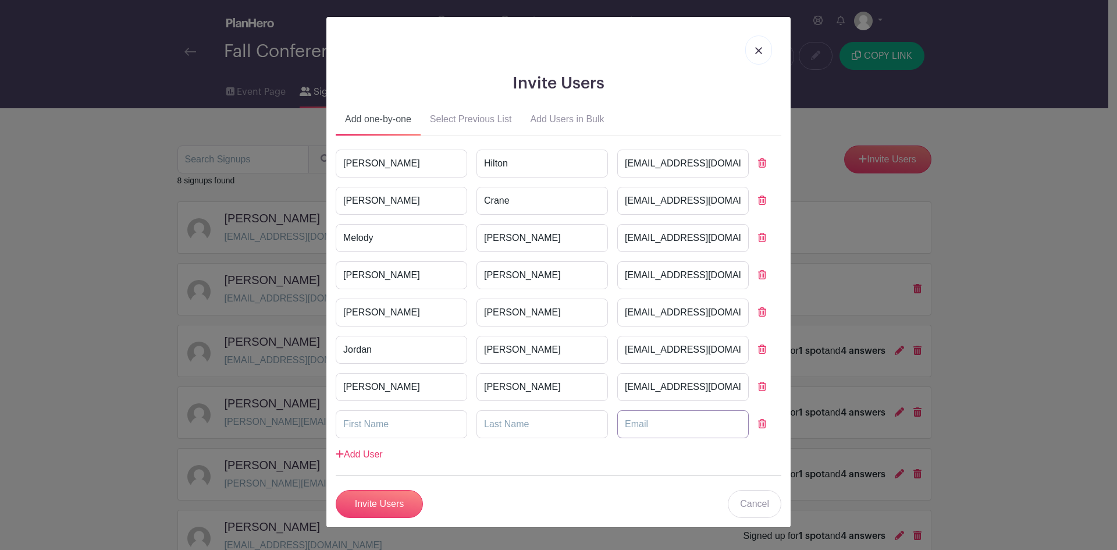
click at [628, 418] on input "email" at bounding box center [682, 424] width 131 height 28
paste input "JDay@forsyth.k12.ga.us"
type input "JDay@forsyth.k12.ga.us"
click at [400, 423] on input "text" at bounding box center [401, 424] width 131 height 28
type input "Josh"
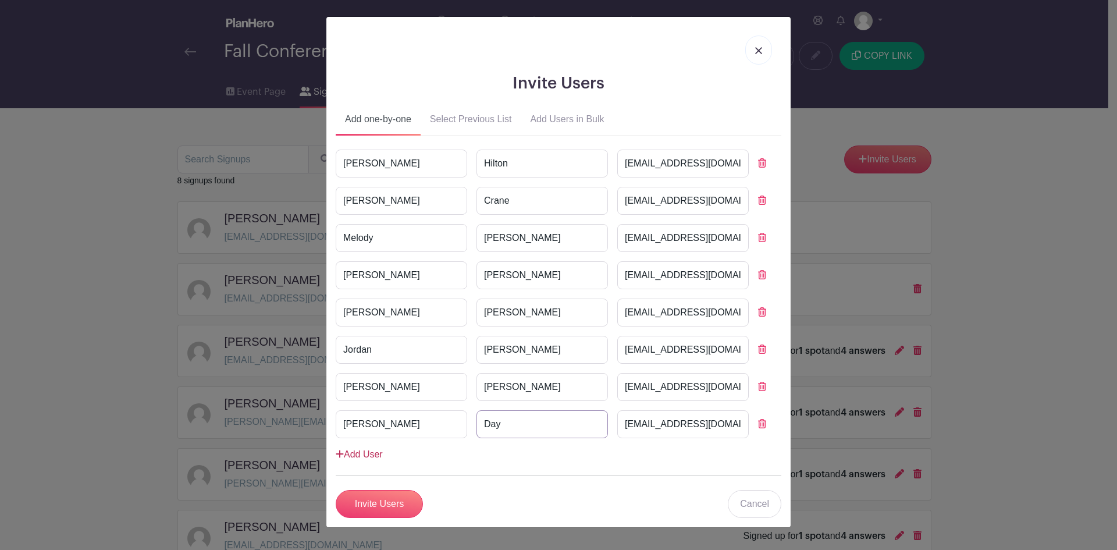
type input "Day"
click at [348, 457] on link "Add User" at bounding box center [359, 454] width 47 height 10
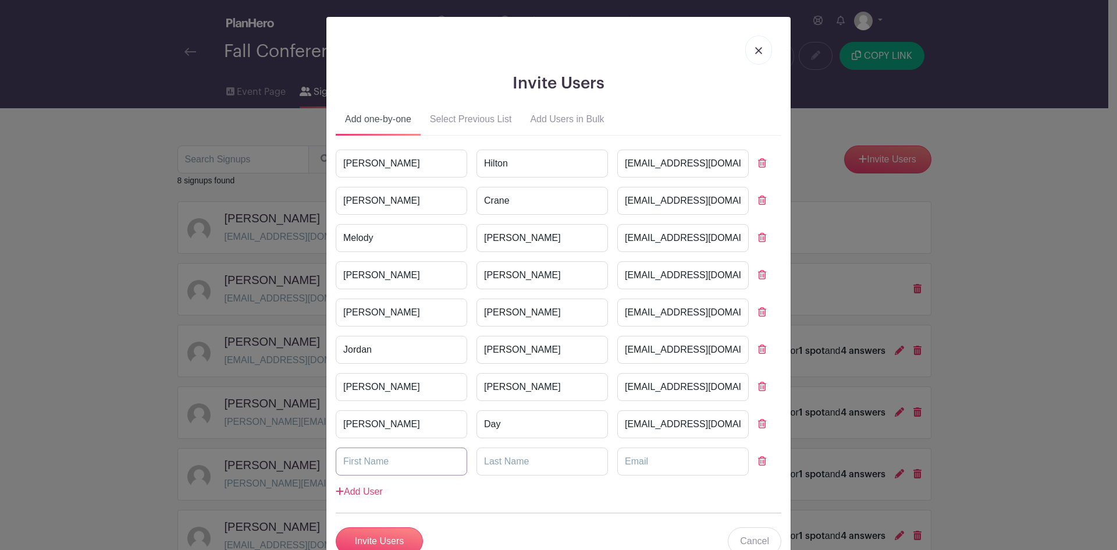
click at [405, 455] on input "text" at bounding box center [401, 461] width 131 height 28
type input "Anna"
type input "Ridings"
paste input "ARidings@forsyth.k12.ga.us"
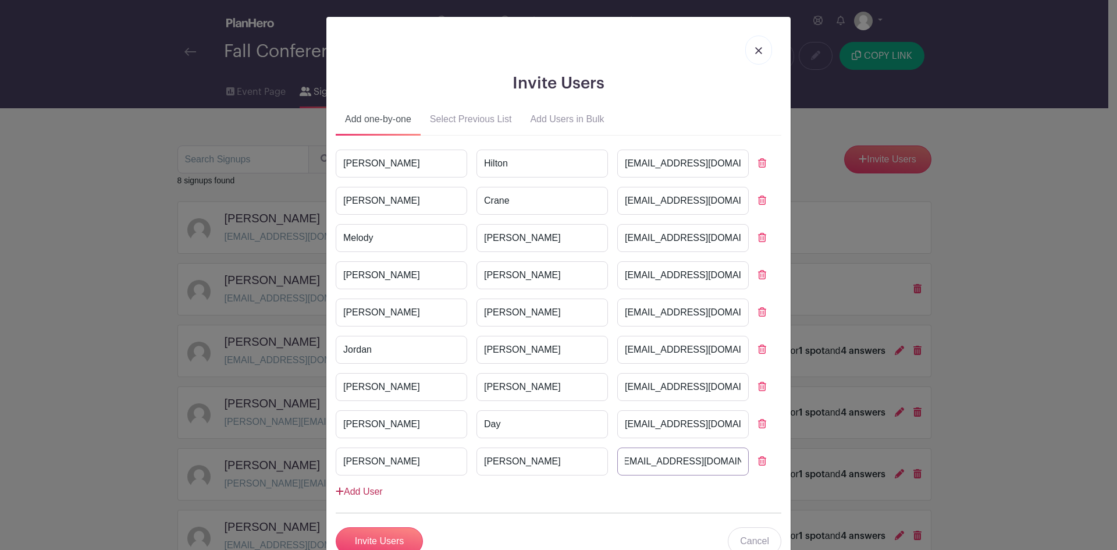
type input "ARidings@forsyth.k12.ga.us"
click at [364, 493] on link "Add User" at bounding box center [359, 491] width 47 height 10
drag, startPoint x: 557, startPoint y: 342, endPoint x: 459, endPoint y: 463, distance: 155.1
click at [493, 414] on div "Alex Hilton AHilton@forsyth.k12.ga.us Anamaria Crane f39625@forsyth.k12.ga.us M…" at bounding box center [559, 330] width 446 height 363
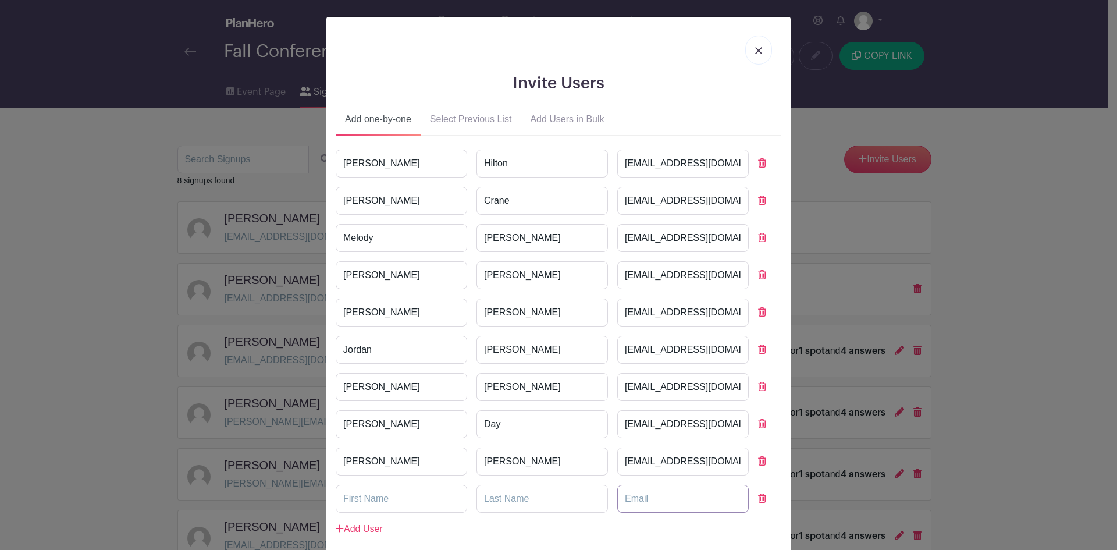
click at [635, 495] on input "email" at bounding box center [682, 498] width 131 height 28
paste input "BHamm@forsyth.k12.ga.us"
type input "BHamm@forsyth.k12.ga.us"
click at [416, 500] on input "text" at bounding box center [401, 498] width 131 height 28
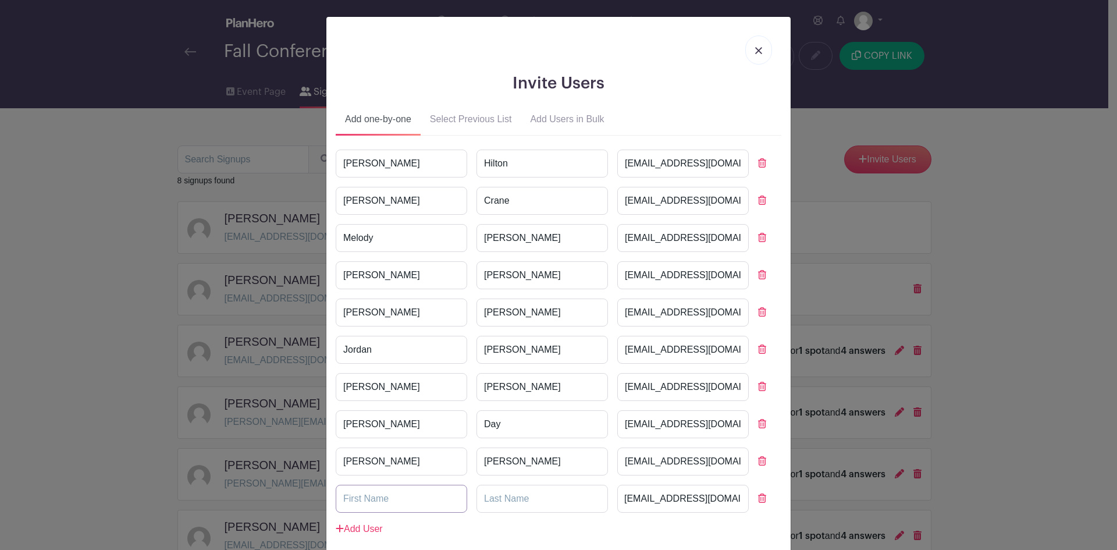
scroll to position [0, 0]
type input "Brett"
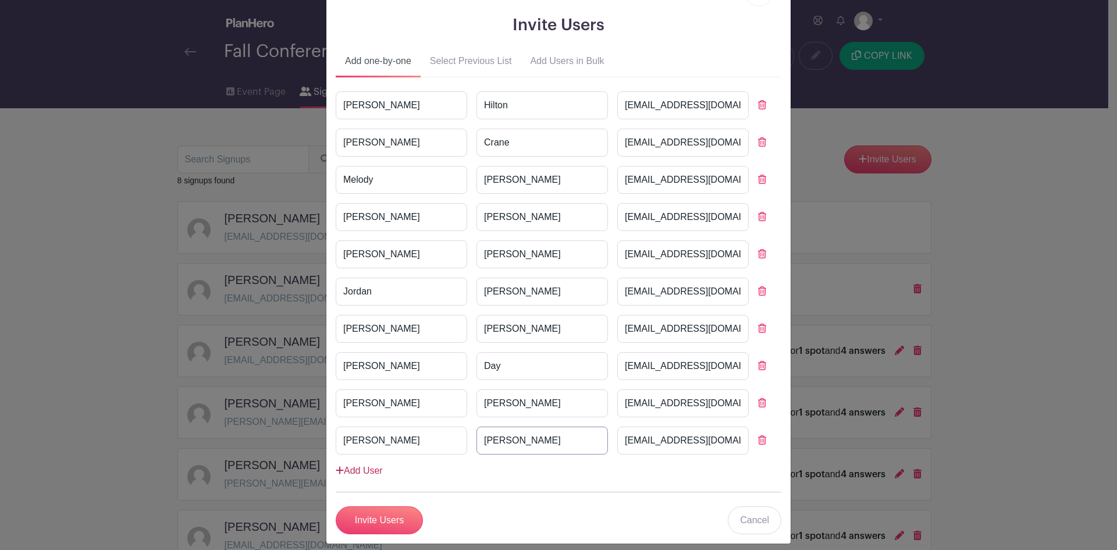
type input "Hamm"
click at [376, 469] on link "Add User" at bounding box center [359, 470] width 47 height 10
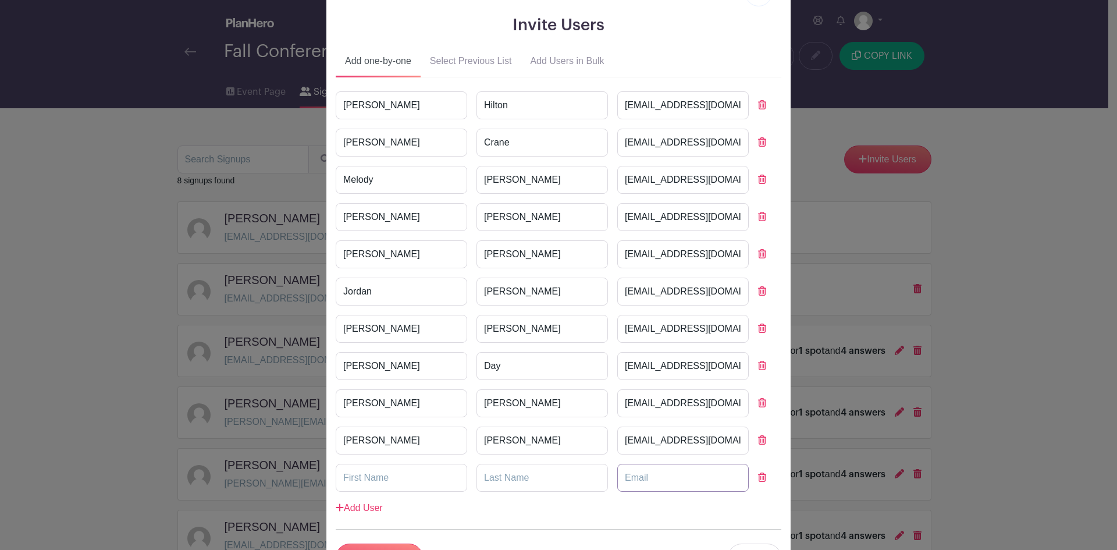
click at [621, 477] on input "email" at bounding box center [682, 478] width 131 height 28
paste input "f46002@forsyth.k12.ga.us"
type input "f46002@forsyth.k12.ga.us"
click at [382, 479] on input "text" at bounding box center [401, 478] width 131 height 28
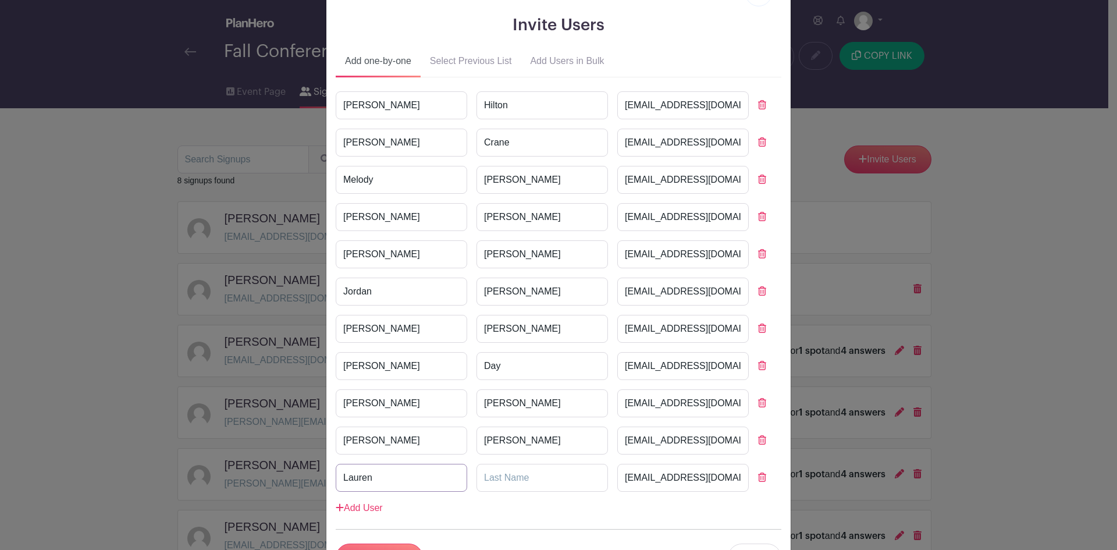
type input "Lauren"
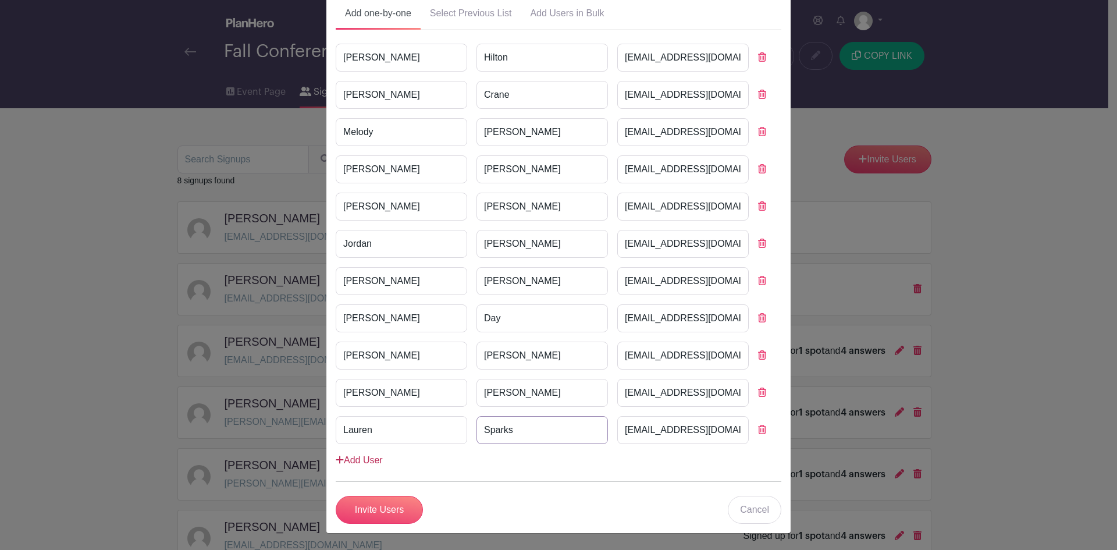
type input "Sparks"
drag, startPoint x: 348, startPoint y: 458, endPoint x: 360, endPoint y: 450, distance: 14.7
click at [348, 460] on link "Add User" at bounding box center [359, 460] width 47 height 10
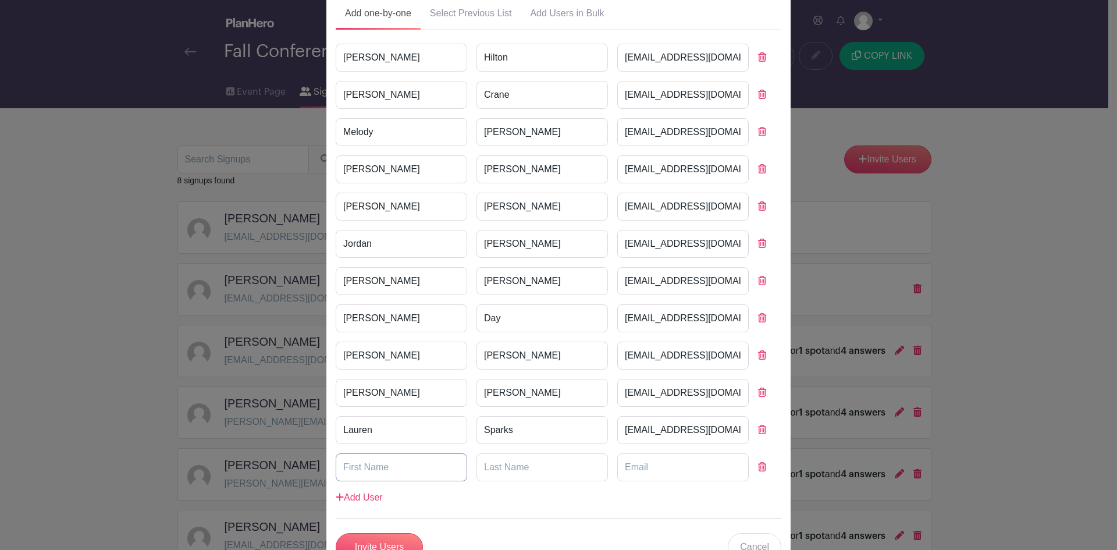
click at [394, 464] on input "text" at bounding box center [401, 467] width 131 height 28
type input "Erica"
type input "Reed"
paste input "EReed@forsyth.k12.ga.us"
type input "EReed@forsyth.k12.ga.us"
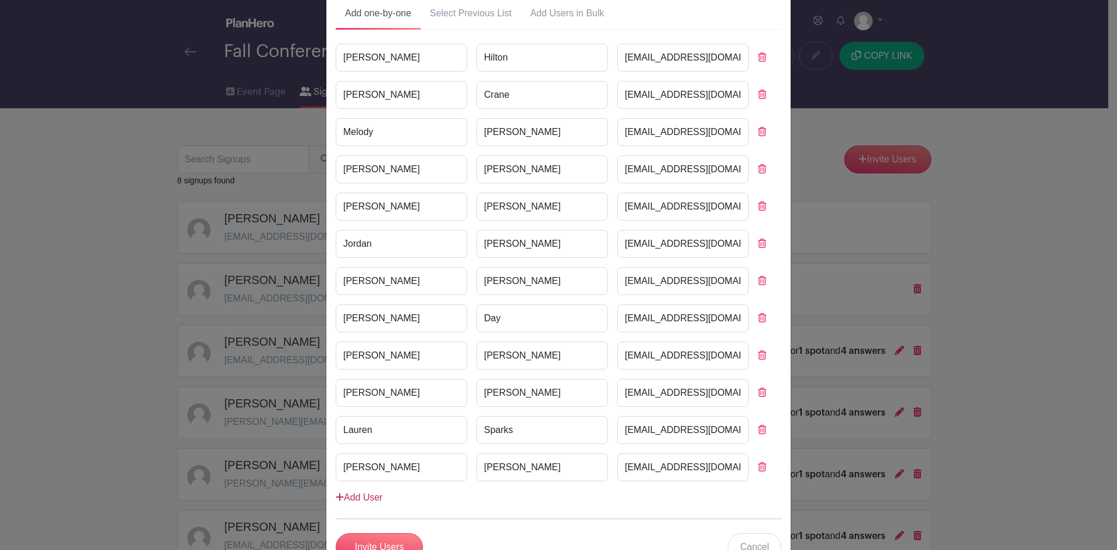
click at [341, 500] on link "Add User" at bounding box center [359, 497] width 47 height 10
click at [392, 502] on input "text" at bounding box center [401, 504] width 131 height 28
click at [617, 510] on input "email" at bounding box center [682, 504] width 131 height 28
paste input "HSnook@forsyth.k12.ga.us"
type input "HSnook@forsyth.k12.ga.us"
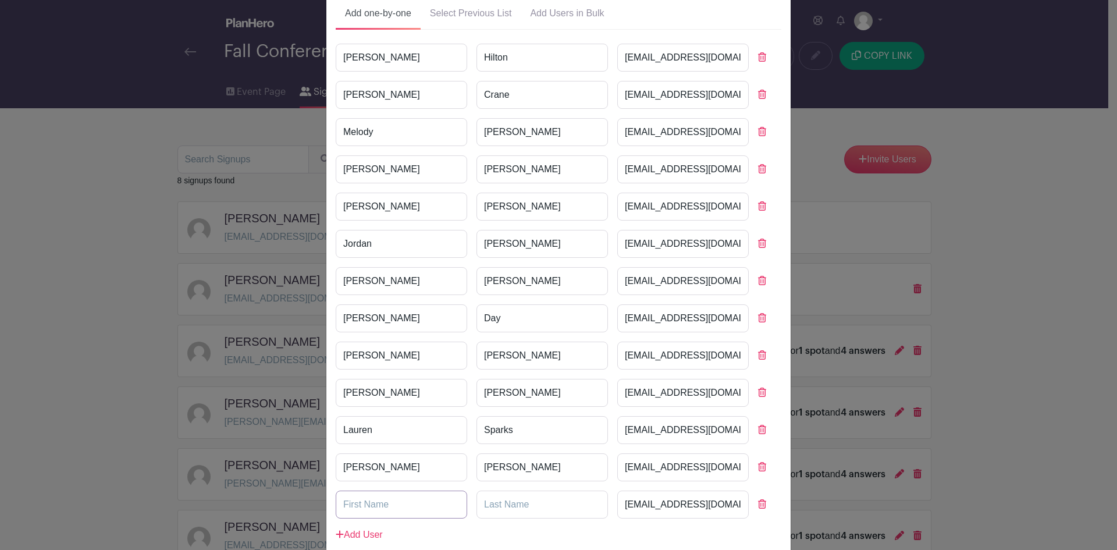
click at [346, 504] on input "text" at bounding box center [401, 504] width 131 height 28
type input "Hilary"
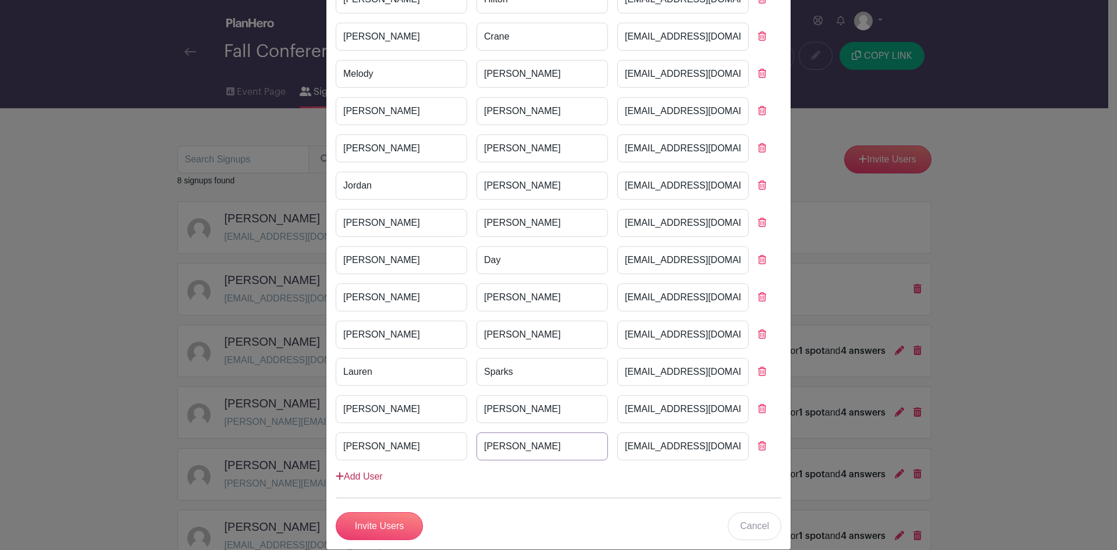
type input "Snook"
click at [372, 481] on div "Alex Hilton AHilton@forsyth.k12.ga.us Anamaria Crane f39625@forsyth.k12.ga.us M…" at bounding box center [559, 234] width 446 height 498
click at [375, 475] on link "Add User" at bounding box center [359, 476] width 47 height 10
click at [393, 484] on input "text" at bounding box center [401, 483] width 131 height 28
click at [658, 489] on input "email" at bounding box center [682, 483] width 131 height 28
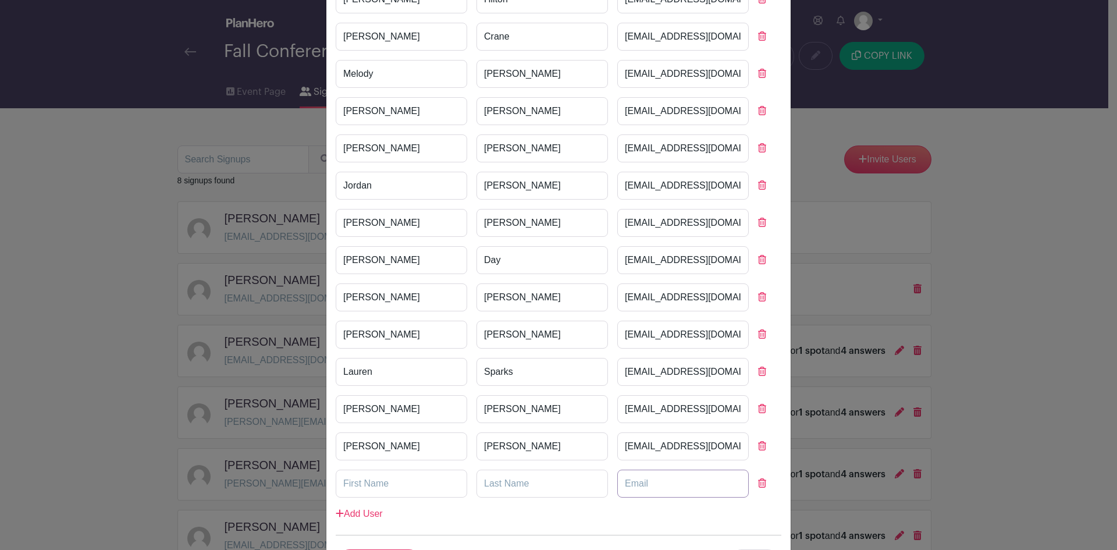
paste input "ErinWood@forsyth.k12.ga.us"
type input "ErinWood@forsyth.k12.ga.us"
click at [349, 491] on input "text" at bounding box center [401, 483] width 131 height 28
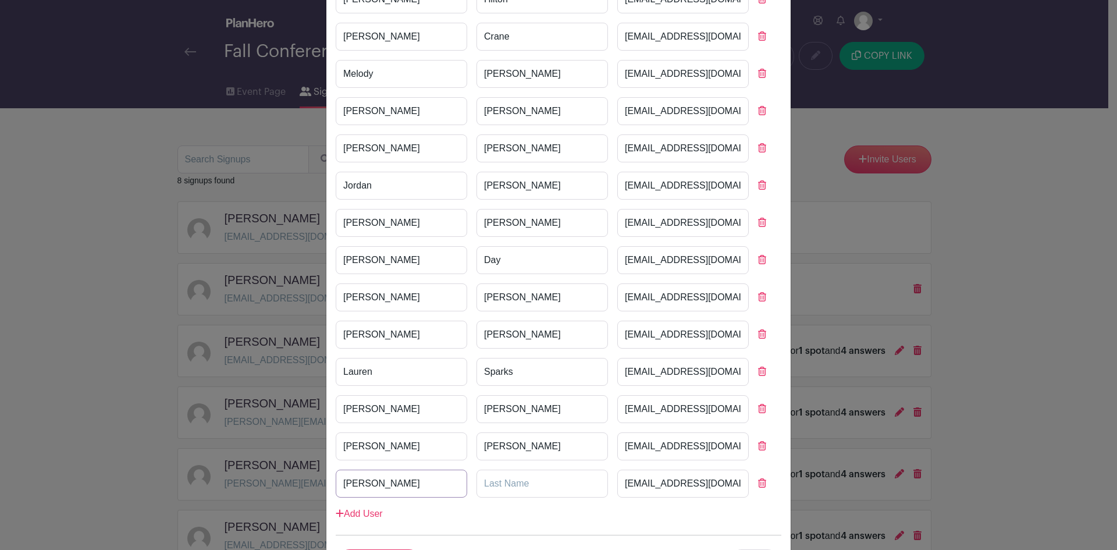
type input "Erin"
type input "w"
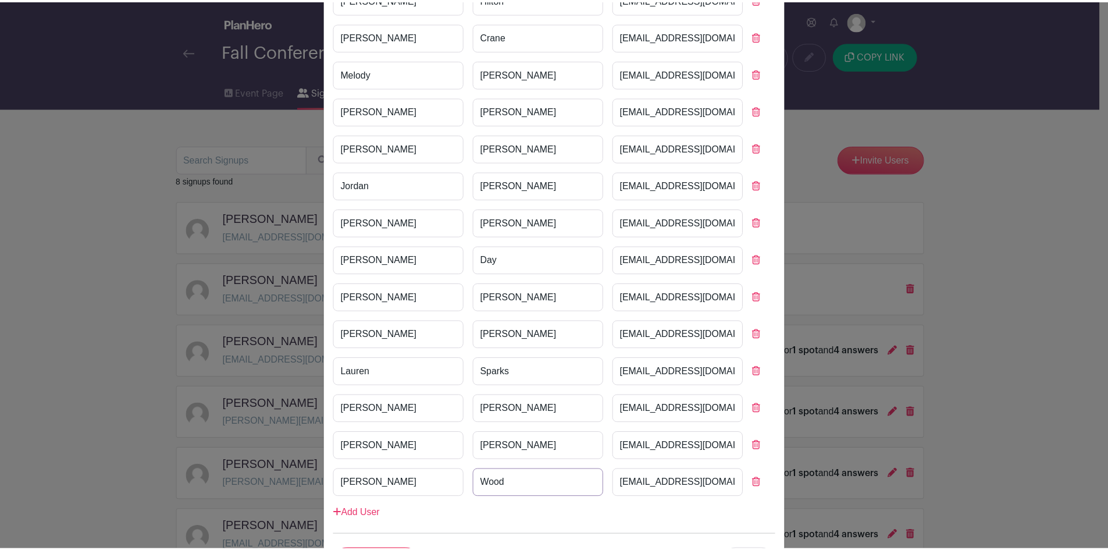
scroll to position [218, 0]
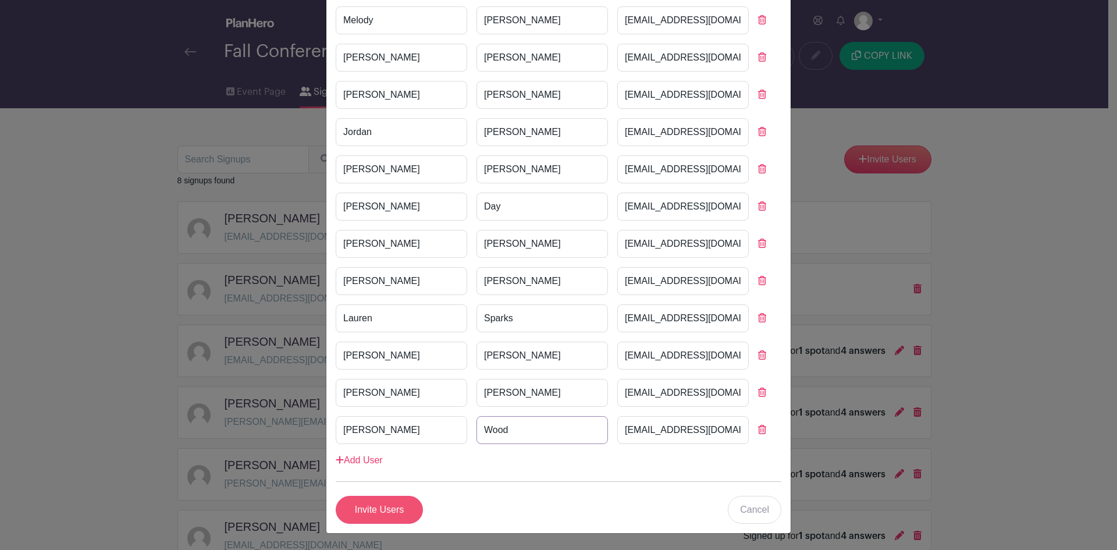
type input "Wood"
click at [352, 507] on input "Invite Users" at bounding box center [379, 510] width 87 height 28
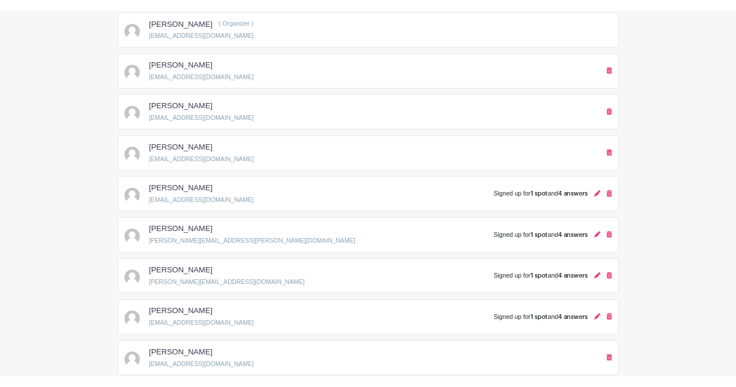
scroll to position [0, 0]
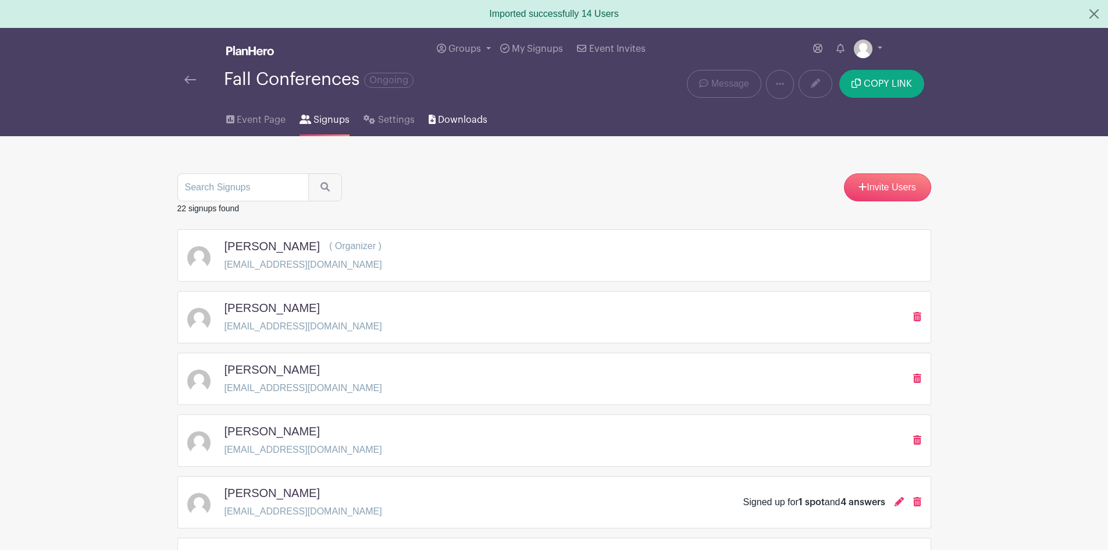
click at [446, 119] on span "Downloads" at bounding box center [462, 120] width 49 height 14
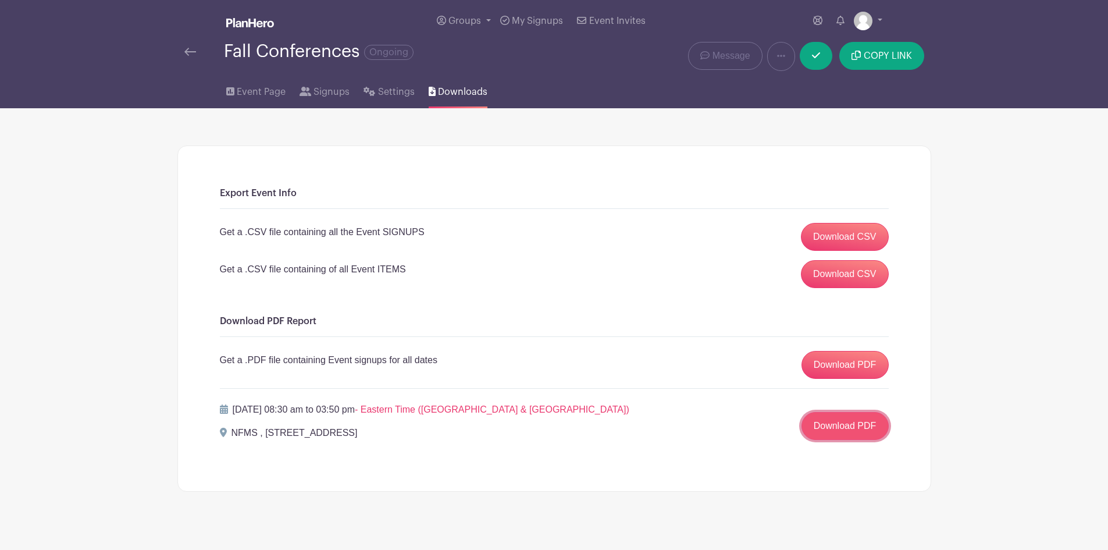
click at [865, 425] on link "Download PDF" at bounding box center [844, 426] width 87 height 28
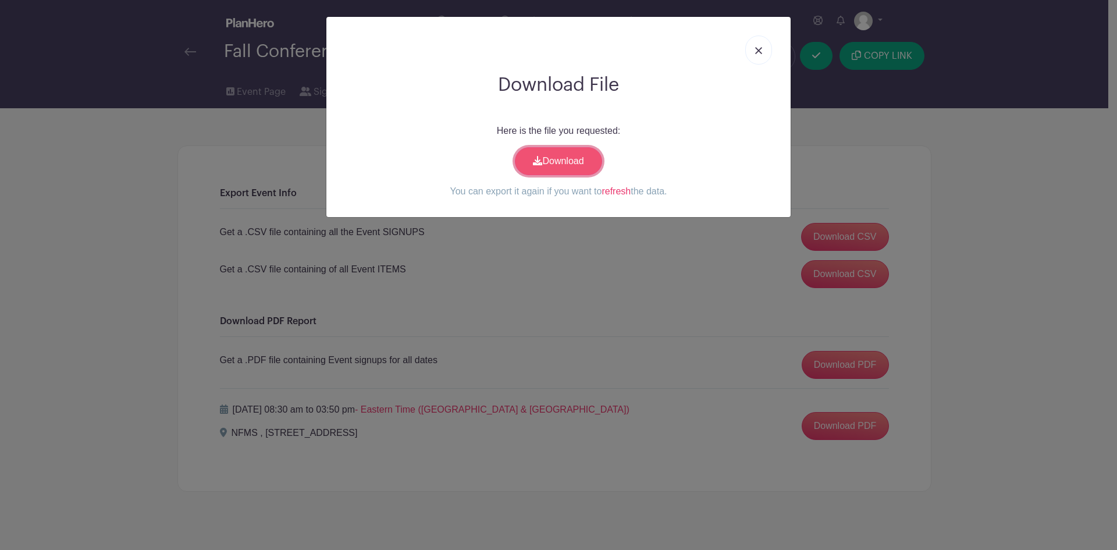
click at [576, 157] on link "Download" at bounding box center [558, 161] width 87 height 28
click at [761, 47] on img at bounding box center [758, 50] width 7 height 7
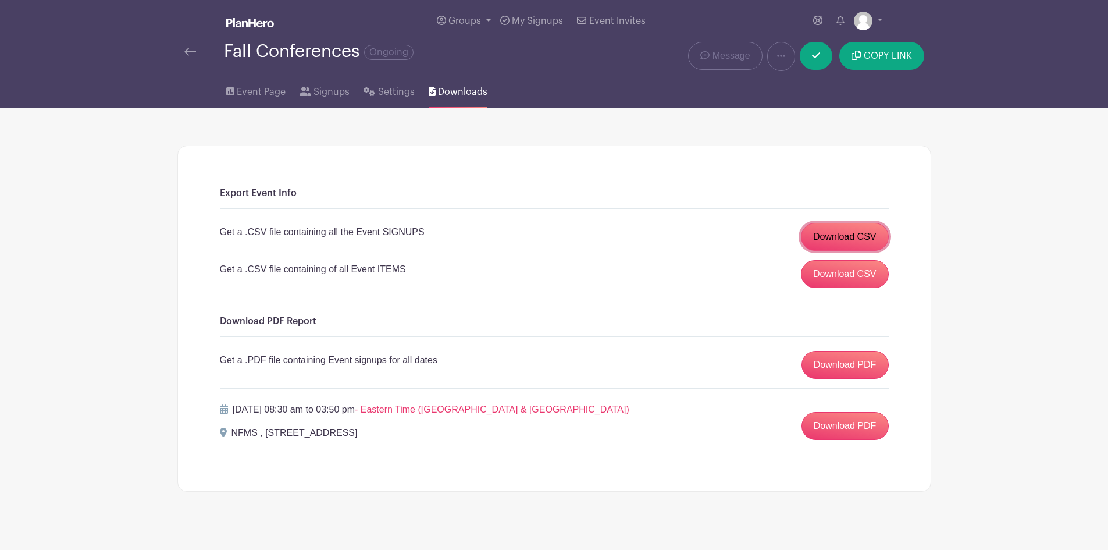
drag, startPoint x: 866, startPoint y: 233, endPoint x: 916, endPoint y: 231, distance: 50.0
click at [865, 233] on link "Download CSV" at bounding box center [845, 237] width 88 height 28
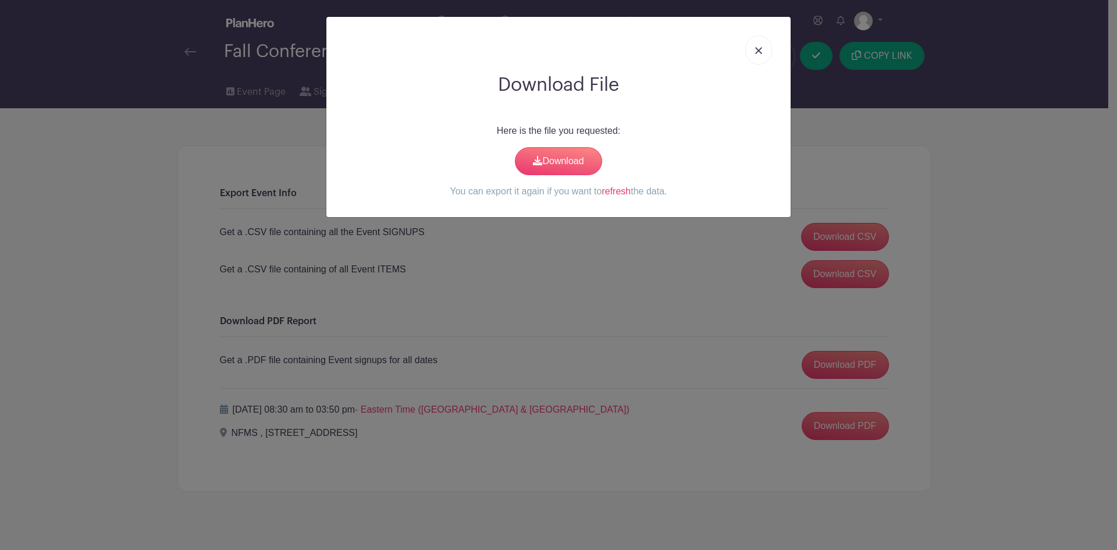
click at [548, 179] on div "Here is the file you requested: Download You can export it again if you want to…" at bounding box center [559, 161] width 446 height 74
click at [553, 167] on link "Download" at bounding box center [558, 161] width 87 height 28
click at [762, 52] on link at bounding box center [758, 49] width 27 height 29
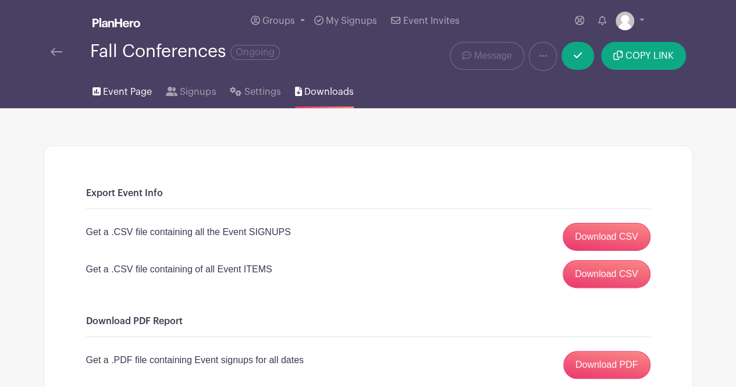
click at [119, 88] on span "Event Page" at bounding box center [127, 92] width 49 height 14
